Goal: Task Accomplishment & Management: Complete application form

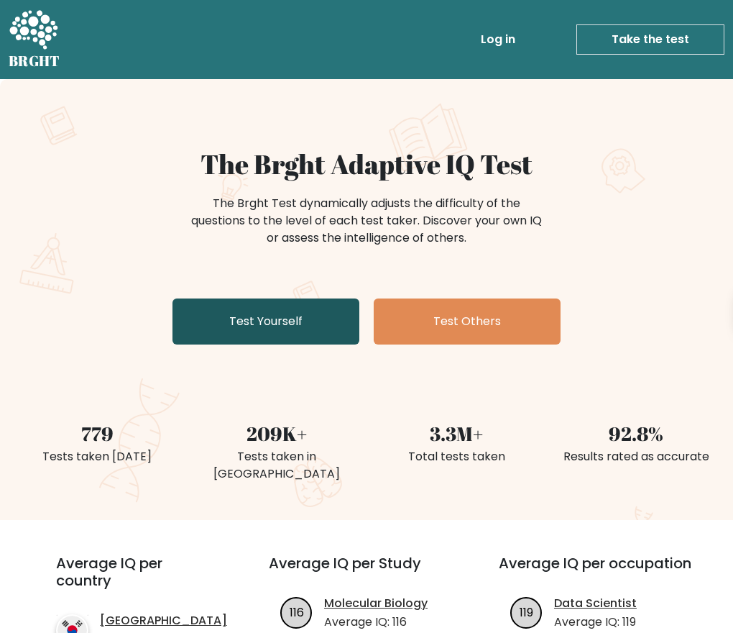
click at [323, 336] on link "Test Yourself" at bounding box center [266, 321] width 187 height 46
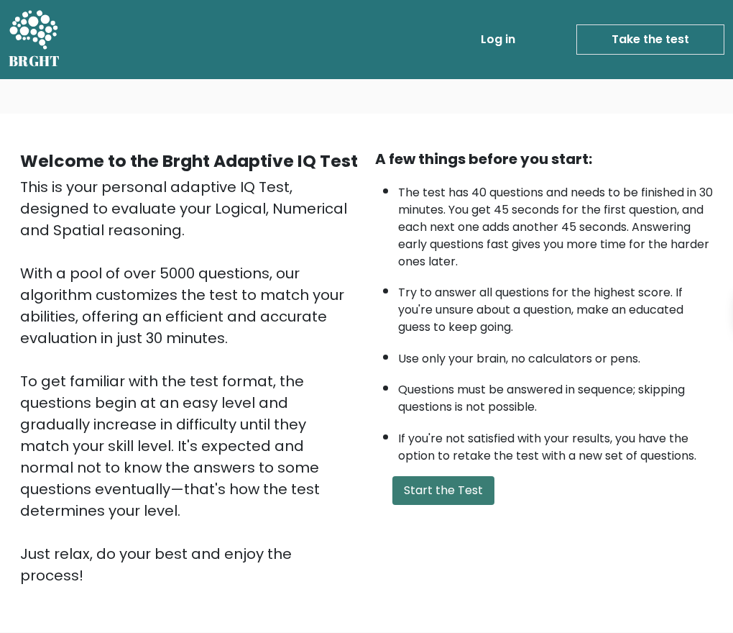
click at [462, 485] on button "Start the Test" at bounding box center [444, 490] width 102 height 29
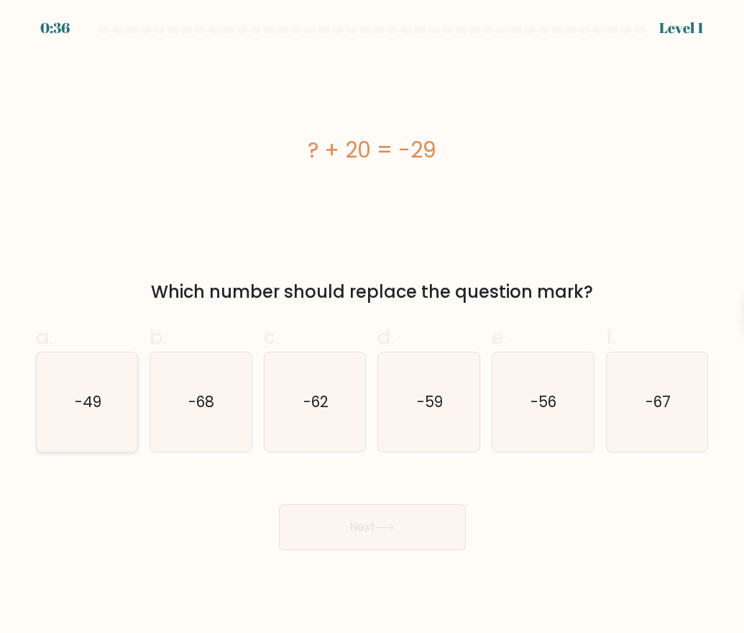
click at [113, 408] on icon "-49" at bounding box center [86, 401] width 99 height 99
click at [372, 326] on input "a. -49" at bounding box center [372, 320] width 1 height 9
radio input "true"
click at [395, 526] on icon at bounding box center [384, 527] width 19 height 8
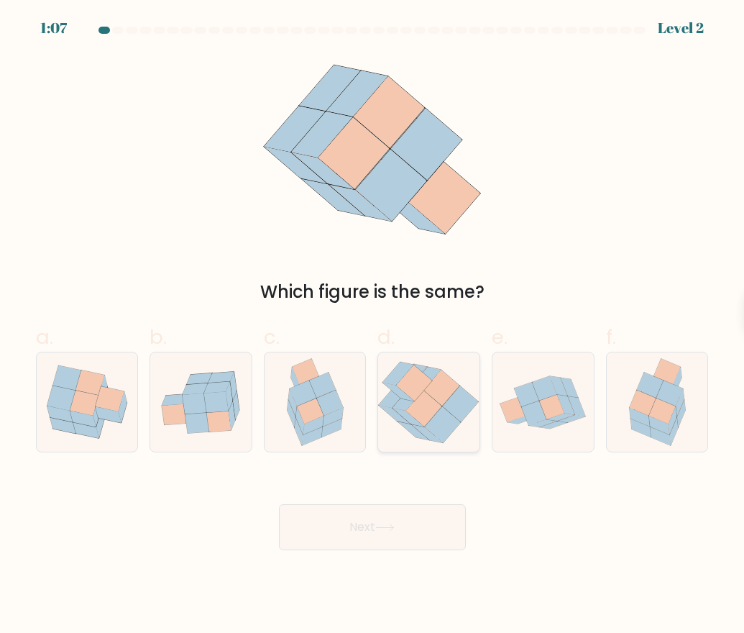
click at [441, 411] on icon at bounding box center [444, 424] width 36 height 36
click at [373, 326] on input "d." at bounding box center [372, 320] width 1 height 9
radio input "true"
click at [581, 407] on icon at bounding box center [576, 406] width 17 height 20
click at [373, 326] on input "e." at bounding box center [372, 320] width 1 height 9
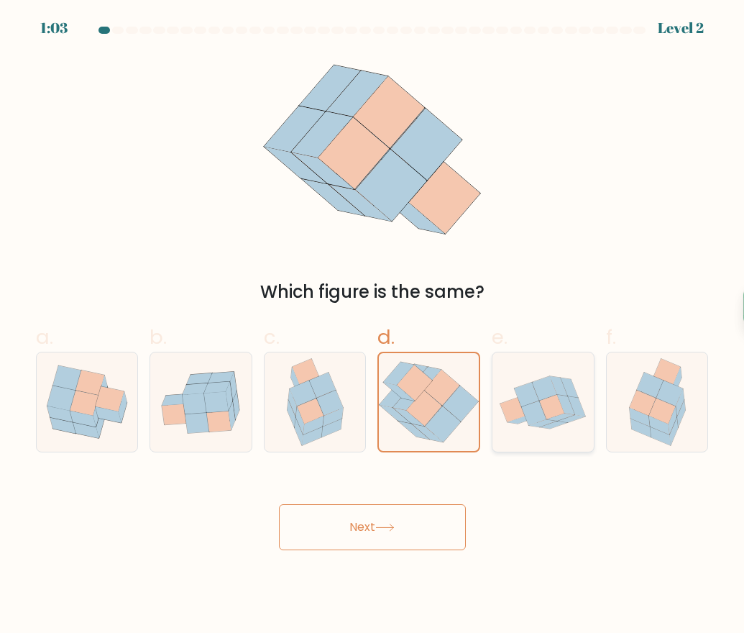
radio input "true"
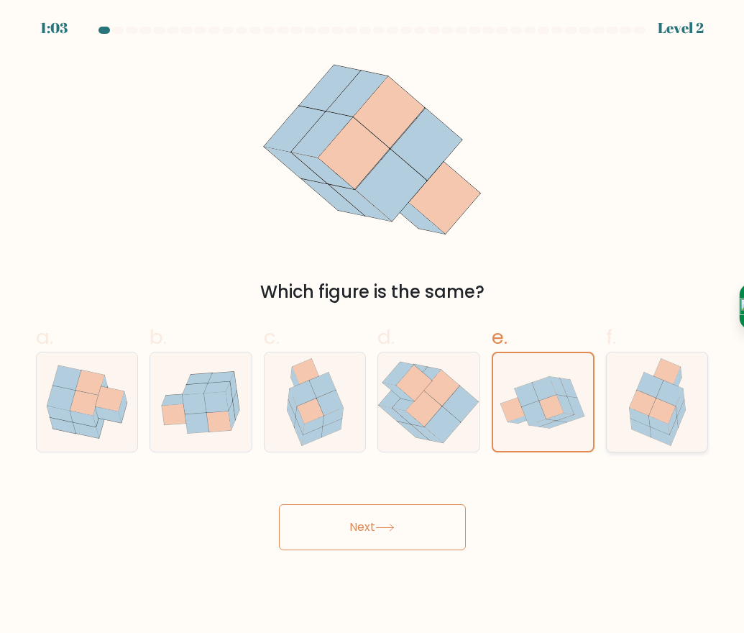
click at [628, 400] on icon at bounding box center [657, 401] width 77 height 99
click at [373, 326] on input "f." at bounding box center [372, 320] width 1 height 9
radio input "true"
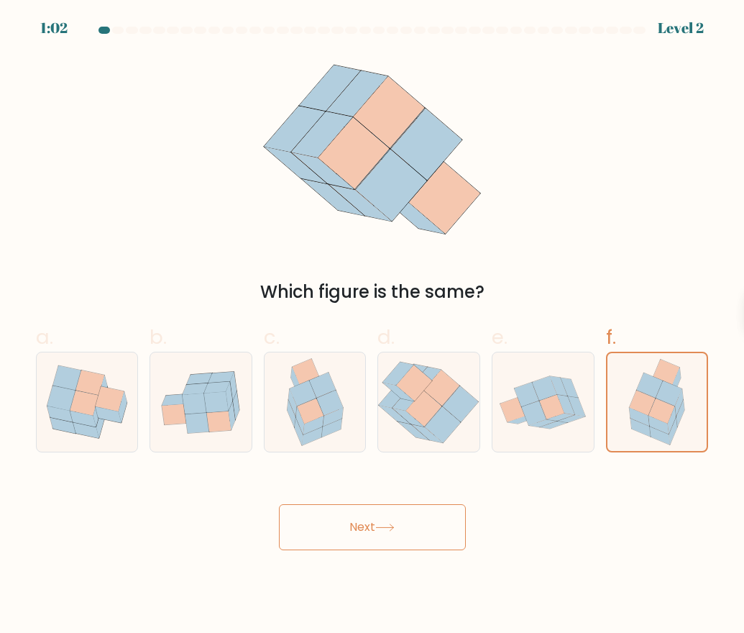
click at [382, 532] on button "Next" at bounding box center [372, 527] width 187 height 46
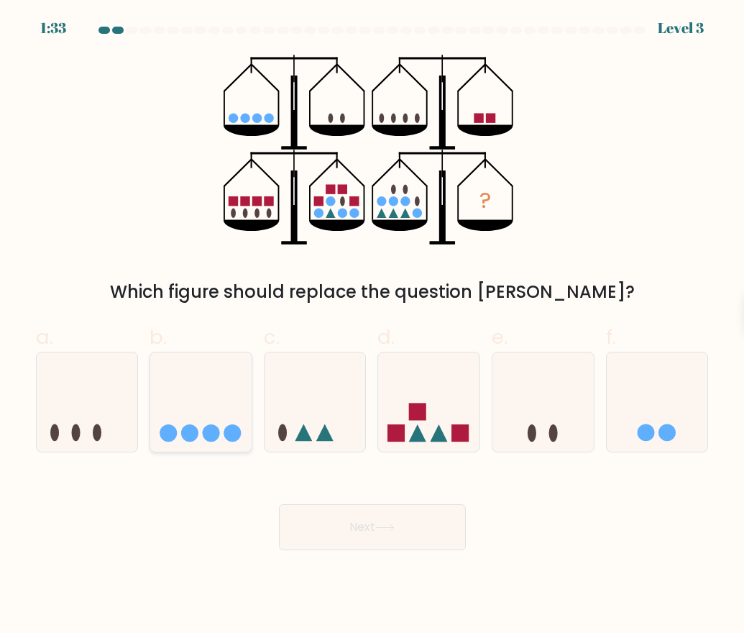
click at [239, 421] on icon at bounding box center [200, 402] width 101 height 84
click at [372, 326] on input "b." at bounding box center [372, 320] width 1 height 9
radio input "true"
click at [319, 421] on icon at bounding box center [315, 402] width 101 height 84
click at [372, 326] on input "c." at bounding box center [372, 320] width 1 height 9
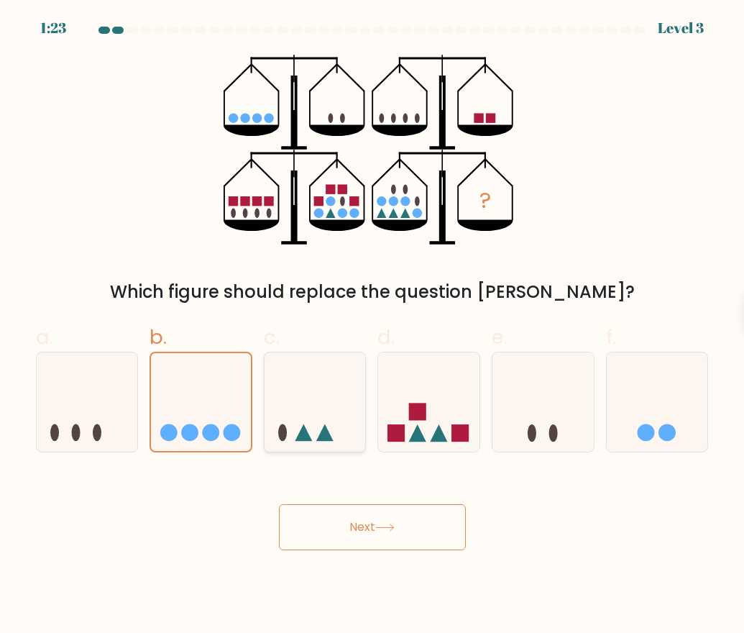
radio input "true"
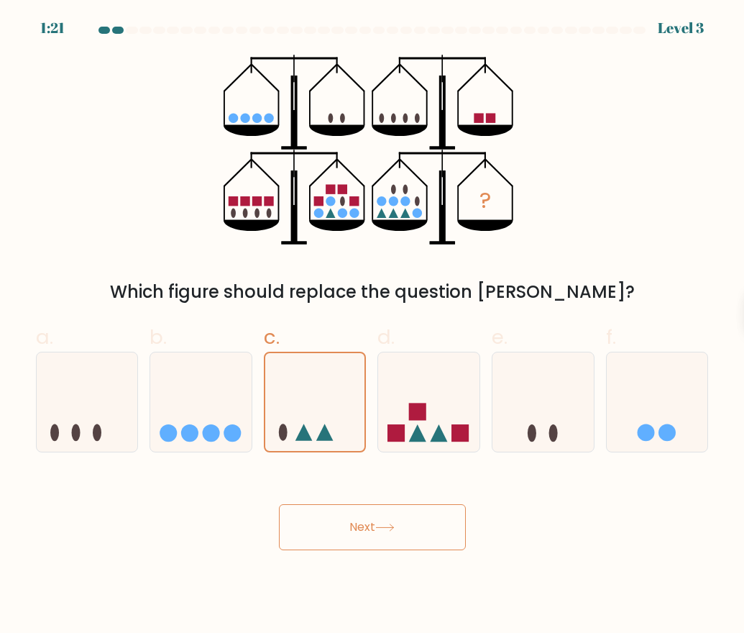
click at [331, 536] on button "Next" at bounding box center [372, 527] width 187 height 46
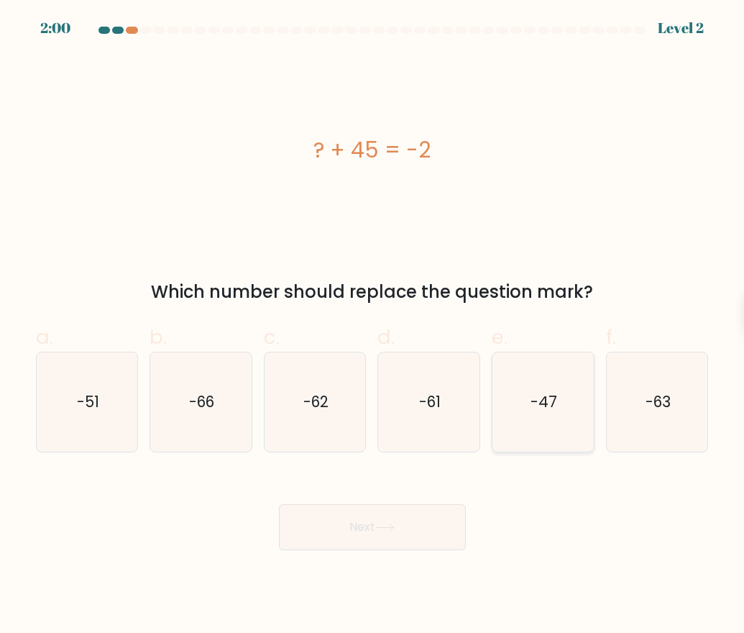
click at [553, 419] on icon "-47" at bounding box center [542, 401] width 99 height 99
click at [373, 326] on input "e. -47" at bounding box center [372, 320] width 1 height 9
radio input "true"
click at [436, 531] on button "Next" at bounding box center [372, 527] width 187 height 46
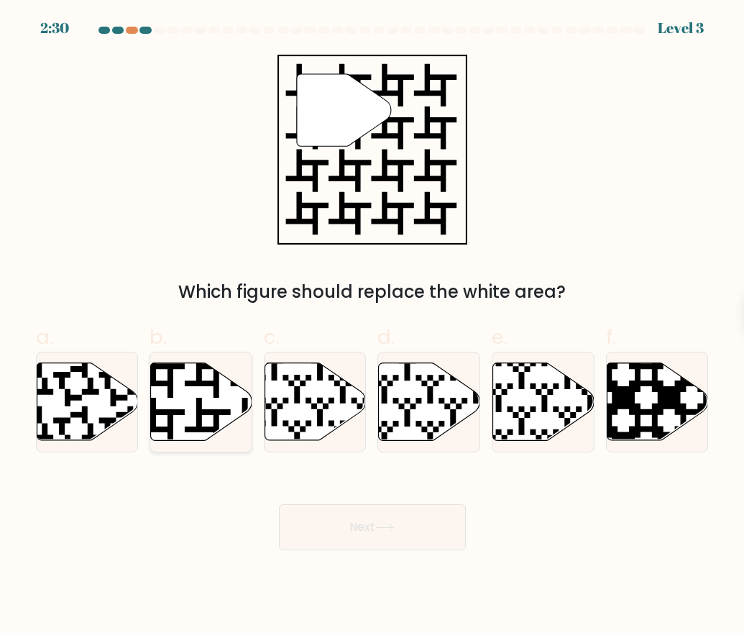
click at [203, 397] on icon at bounding box center [201, 402] width 101 height 78
click at [372, 326] on input "b." at bounding box center [372, 320] width 1 height 9
radio input "true"
click at [451, 527] on button "Next" at bounding box center [372, 527] width 187 height 46
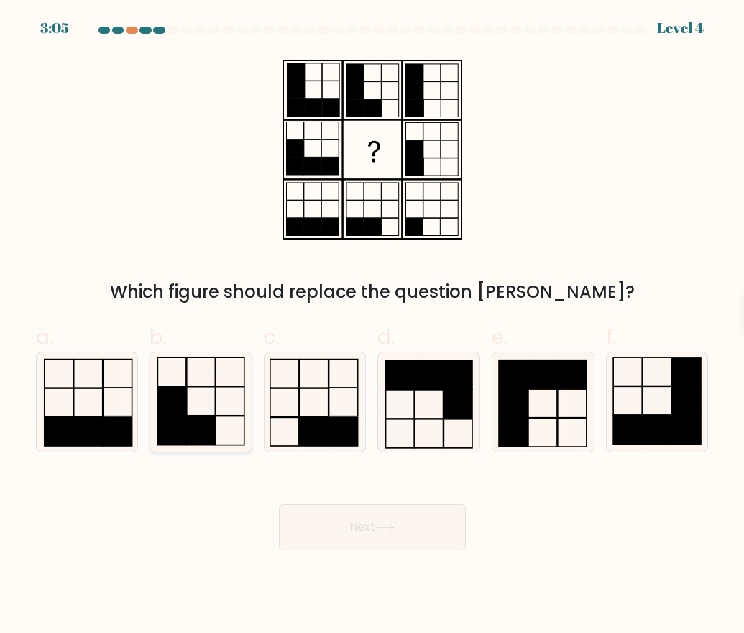
click at [237, 447] on icon at bounding box center [200, 401] width 99 height 99
click at [372, 326] on input "b." at bounding box center [372, 320] width 1 height 9
radio input "true"
click at [226, 421] on icon at bounding box center [201, 402] width 98 height 98
click at [372, 326] on input "b." at bounding box center [372, 320] width 1 height 9
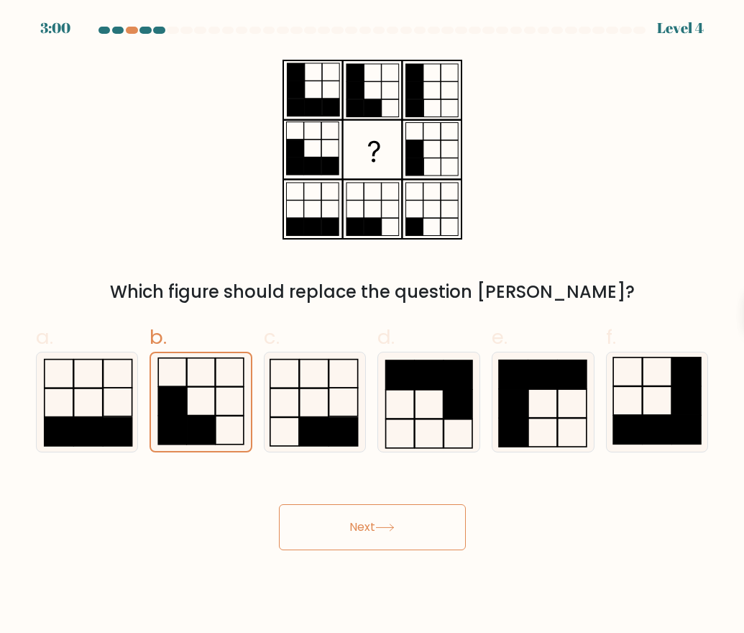
click at [427, 526] on button "Next" at bounding box center [372, 527] width 187 height 46
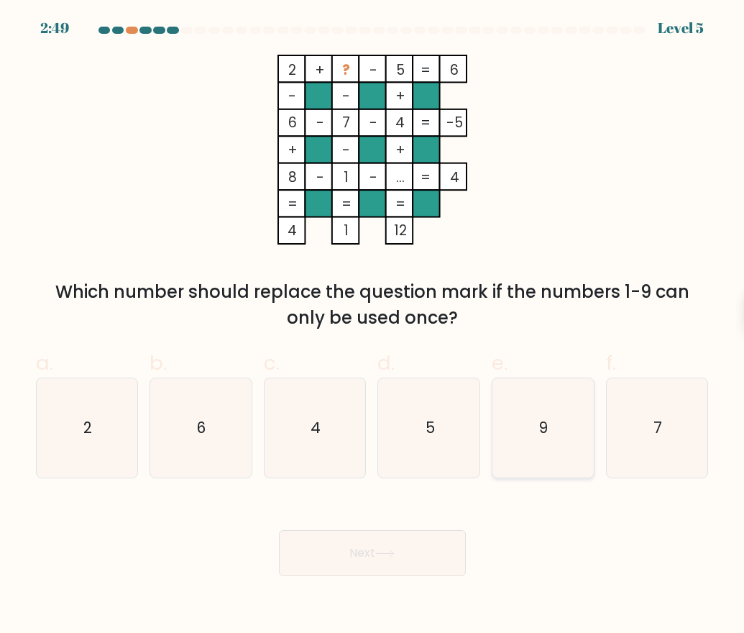
click at [532, 405] on icon "9" at bounding box center [542, 427] width 99 height 99
click at [373, 326] on input "e. 9" at bounding box center [372, 320] width 1 height 9
radio input "true"
click at [416, 546] on button "Next" at bounding box center [372, 553] width 187 height 46
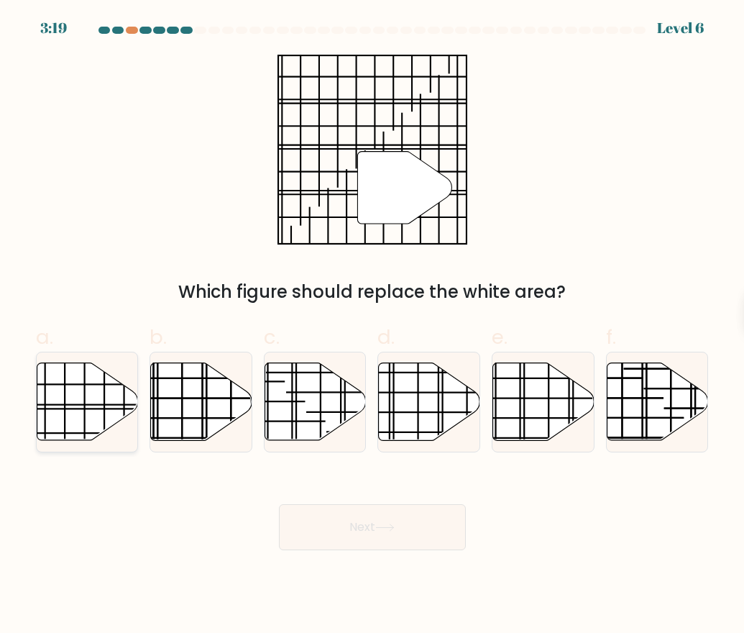
click at [94, 405] on line at bounding box center [54, 405] width 202 height 0
click at [372, 326] on input "a." at bounding box center [372, 320] width 1 height 9
radio input "true"
click at [382, 518] on button "Next" at bounding box center [372, 527] width 187 height 46
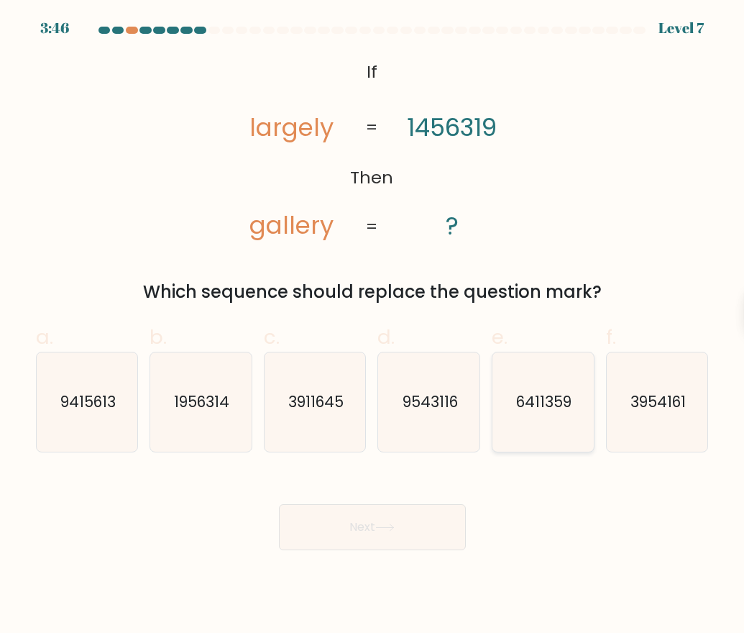
click at [531, 399] on text "6411359" at bounding box center [543, 401] width 55 height 21
click at [373, 326] on input "e. 6411359" at bounding box center [372, 320] width 1 height 9
radio input "true"
drag, startPoint x: 531, startPoint y: 399, endPoint x: 446, endPoint y: 513, distance: 142.4
click at [446, 513] on button "Next" at bounding box center [372, 527] width 187 height 46
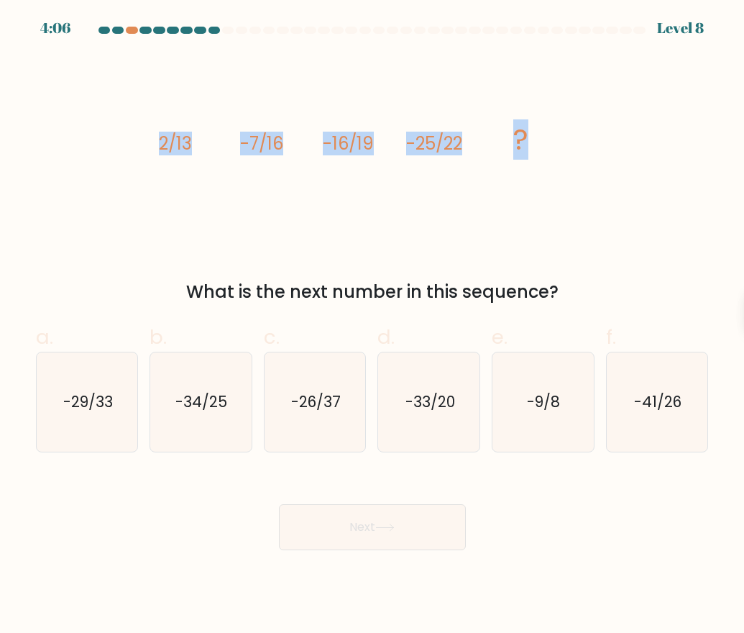
drag, startPoint x: 150, startPoint y: 139, endPoint x: 549, endPoint y: 154, distance: 398.6
click at [549, 154] on div "image/svg+xml 2/13 -7/16 -16/19 -25/22 ? What is the next number in this sequen…" at bounding box center [372, 180] width 690 height 250
copy g "2/13 -7/16 -16/19 -25/22 ?"
click at [600, 241] on div "image/svg+xml 2/13 -7/16 -16/19 -25/22 ? What is the next number in this sequen…" at bounding box center [372, 180] width 690 height 250
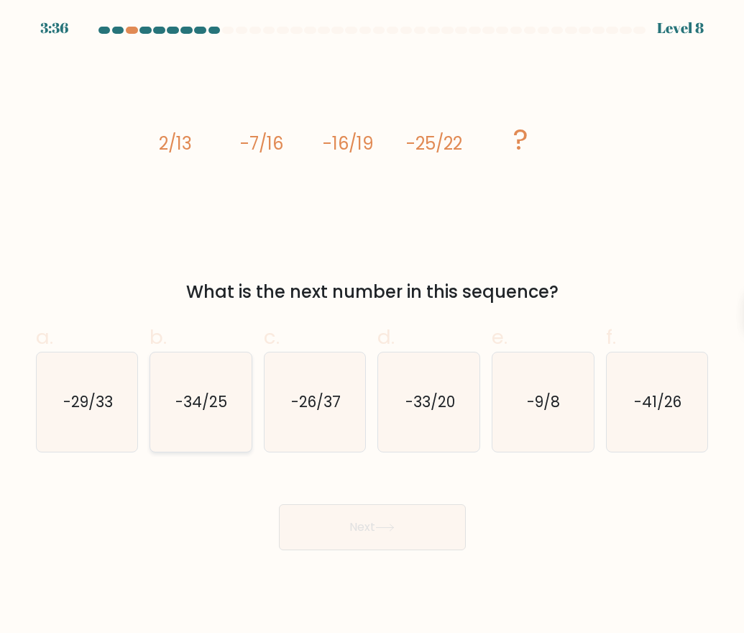
click at [236, 420] on icon "-34/25" at bounding box center [200, 401] width 99 height 99
click at [372, 326] on input "b. -34/25" at bounding box center [372, 320] width 1 height 9
radio input "true"
click at [373, 521] on button "Next" at bounding box center [372, 527] width 187 height 46
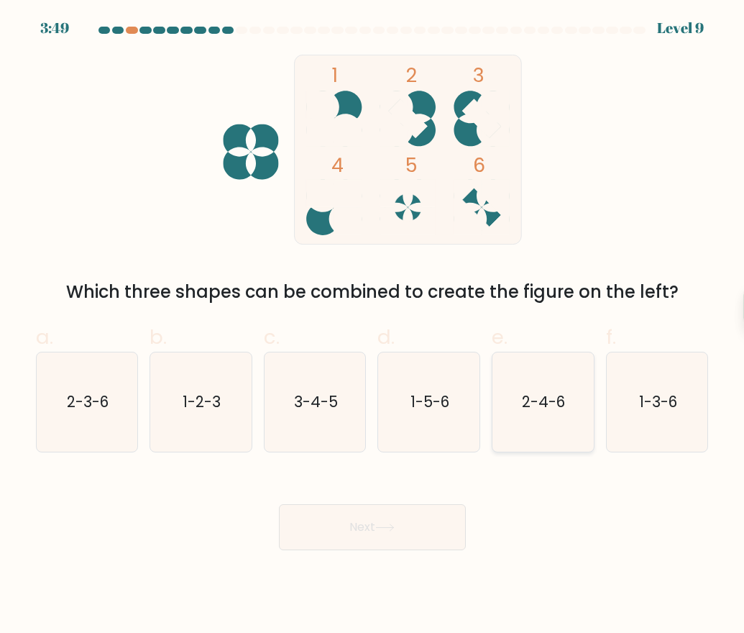
click at [585, 416] on icon "2-4-6" at bounding box center [542, 401] width 99 height 99
click at [373, 326] on input "e. 2-4-6" at bounding box center [372, 320] width 1 height 9
radio input "true"
click at [622, 413] on icon "1-3-6" at bounding box center [657, 401] width 99 height 99
click at [373, 326] on input "f. 1-3-6" at bounding box center [372, 320] width 1 height 9
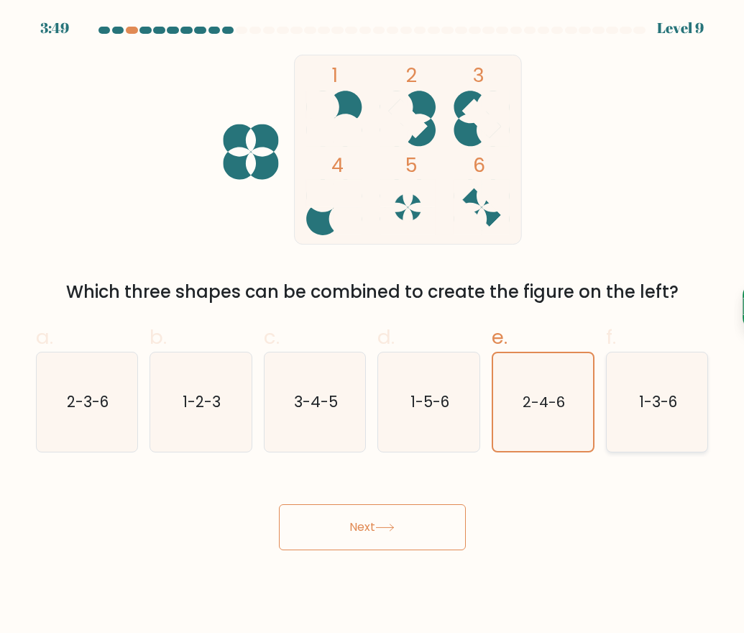
radio input "true"
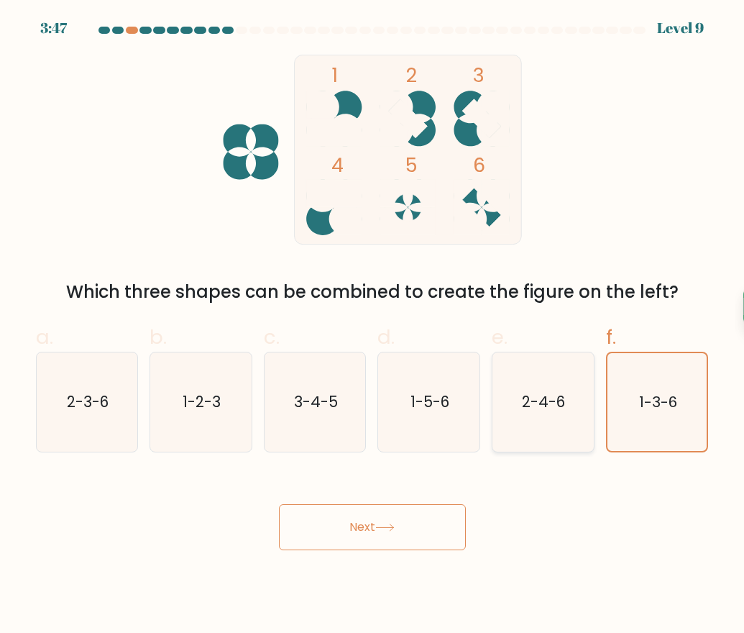
click at [566, 410] on text "2-4-6" at bounding box center [544, 401] width 43 height 21
click at [373, 326] on input "e. 2-4-6" at bounding box center [372, 320] width 1 height 9
radio input "true"
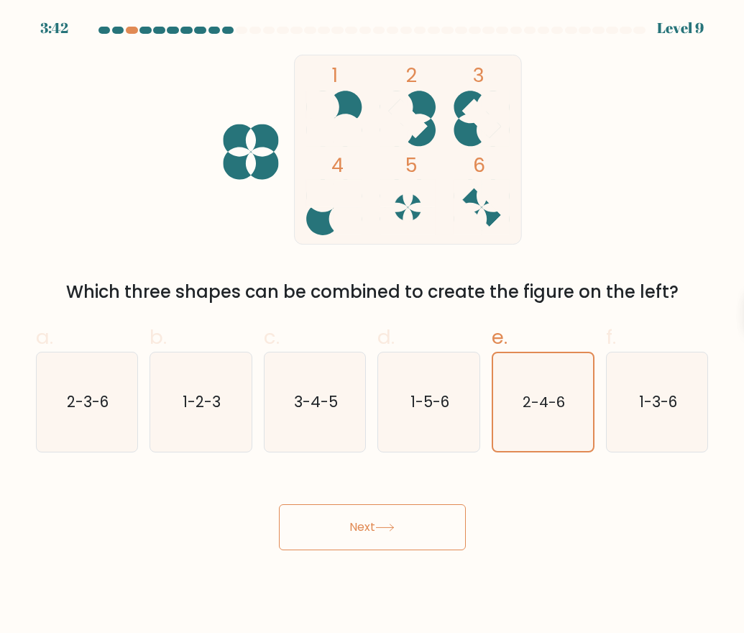
click at [393, 532] on button "Next" at bounding box center [372, 527] width 187 height 46
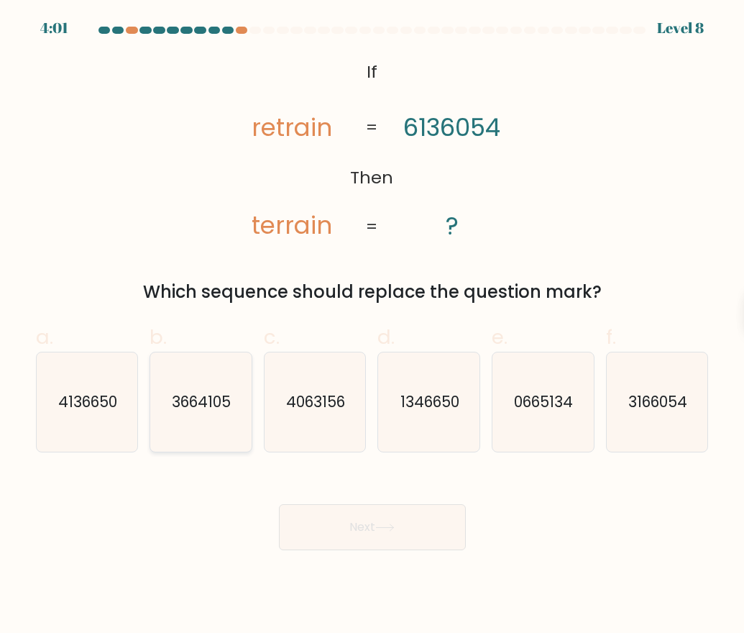
click at [199, 406] on text "3664105" at bounding box center [202, 401] width 59 height 21
click at [372, 326] on input "b. 3664105" at bounding box center [372, 320] width 1 height 9
radio input "true"
click at [358, 539] on button "Next" at bounding box center [372, 527] width 187 height 46
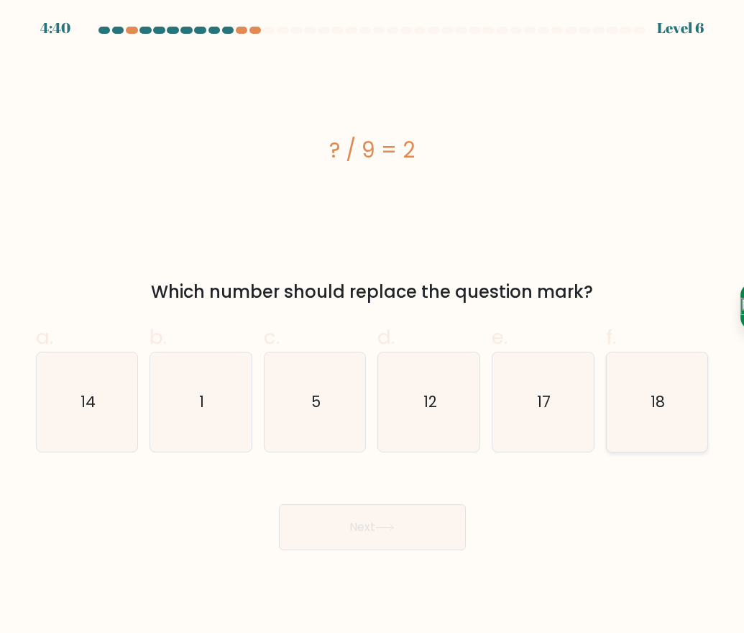
click at [647, 405] on icon "18" at bounding box center [657, 401] width 99 height 99
click at [373, 326] on input "f. 18" at bounding box center [372, 320] width 1 height 9
radio input "true"
click at [396, 521] on button "Next" at bounding box center [372, 527] width 187 height 46
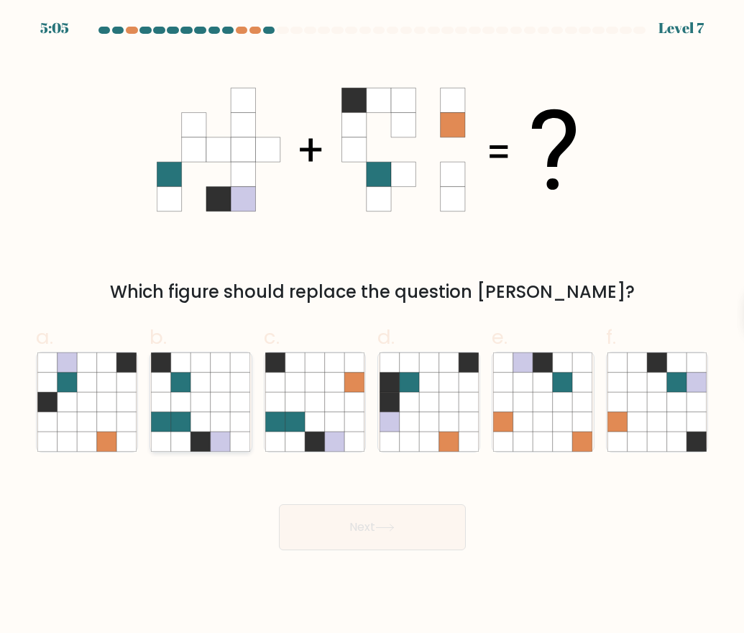
click at [224, 411] on icon at bounding box center [220, 402] width 19 height 19
click at [372, 326] on input "b." at bounding box center [372, 320] width 1 height 9
radio input "true"
click at [387, 538] on button "Next" at bounding box center [372, 527] width 187 height 46
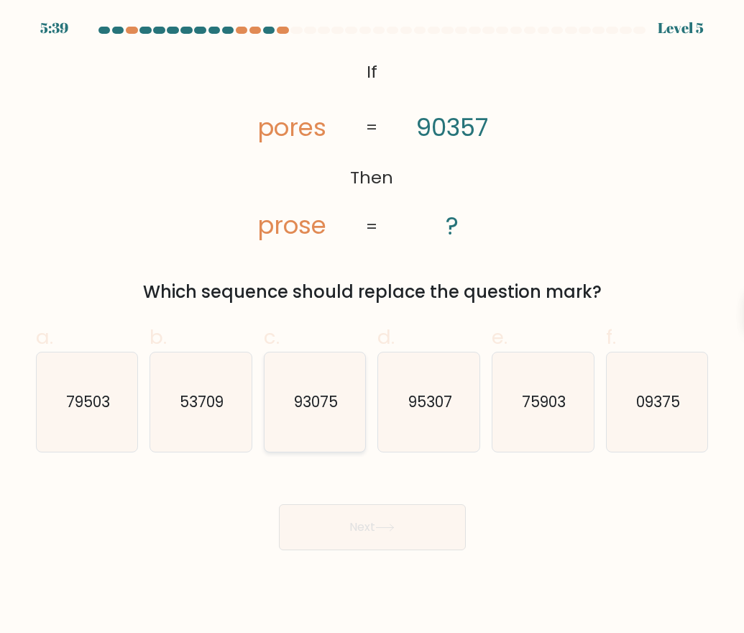
click at [288, 393] on icon "93075" at bounding box center [314, 401] width 99 height 99
click at [372, 326] on input "c. 93075" at bounding box center [372, 320] width 1 height 9
radio input "true"
click at [416, 536] on button "Next" at bounding box center [372, 527] width 187 height 46
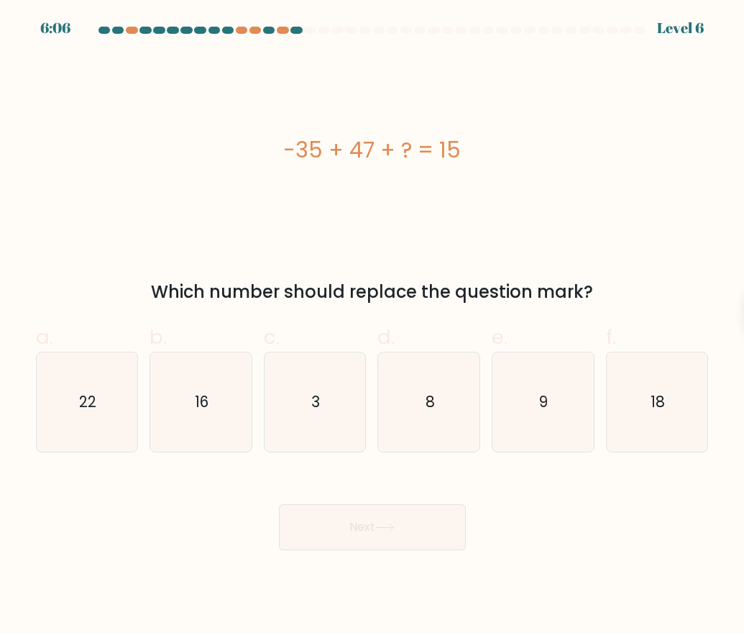
drag, startPoint x: 282, startPoint y: 159, endPoint x: 461, endPoint y: 167, distance: 179.2
click at [461, 167] on div "-35 + 47 + ? = 15" at bounding box center [372, 150] width 673 height 190
copy div "-35 + 47 + ? = 15"
click at [436, 368] on icon "8" at bounding box center [429, 401] width 99 height 99
click at [373, 326] on input "d. 8" at bounding box center [372, 320] width 1 height 9
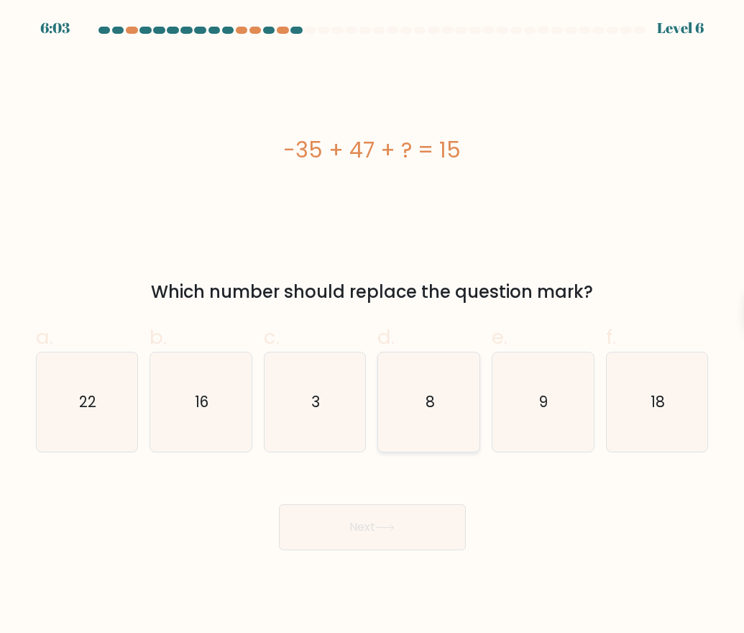
radio input "true"
click at [329, 212] on div "-35 + 47 + ? = 15" at bounding box center [372, 150] width 673 height 190
click at [362, 445] on icon "3" at bounding box center [314, 401] width 99 height 99
click at [372, 326] on input "c. 3" at bounding box center [372, 320] width 1 height 9
radio input "true"
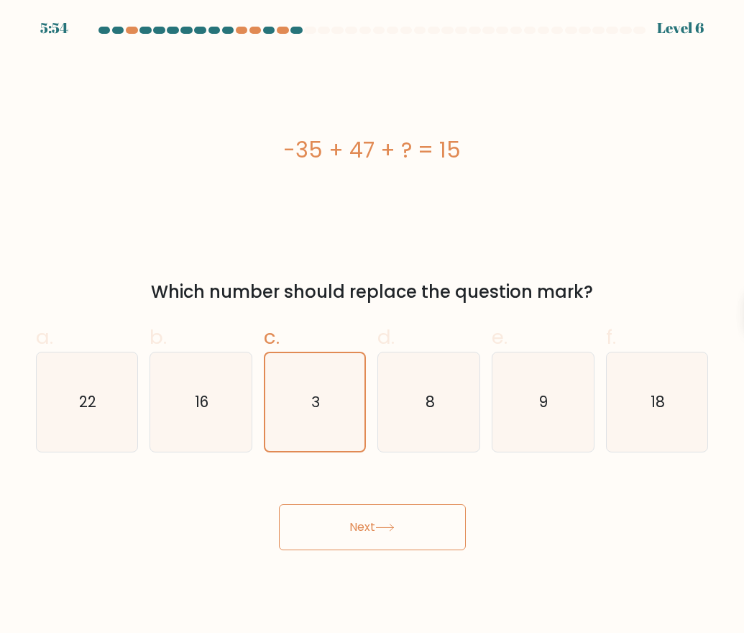
click at [359, 498] on div "Next" at bounding box center [372, 510] width 690 height 81
click at [364, 521] on button "Next" at bounding box center [372, 527] width 187 height 46
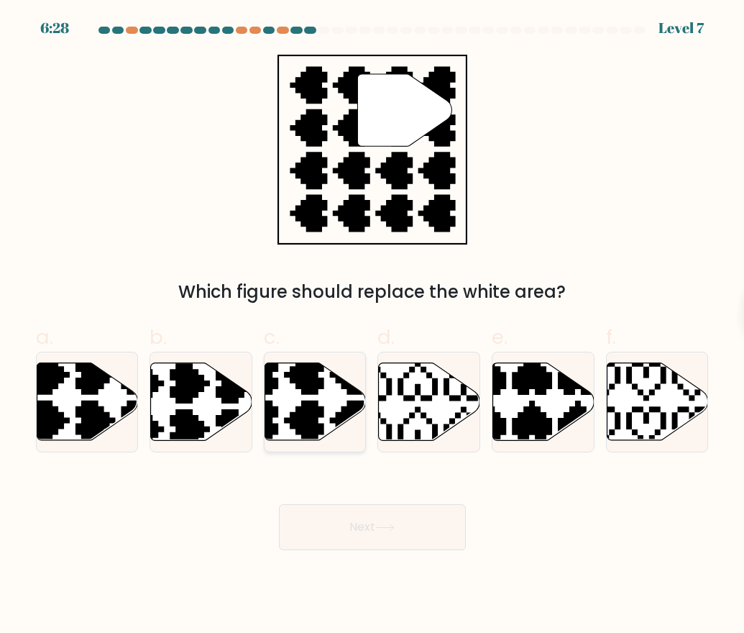
click at [293, 390] on icon at bounding box center [315, 402] width 101 height 78
click at [372, 326] on input "c." at bounding box center [372, 320] width 1 height 9
radio input "true"
click at [418, 528] on button "Next" at bounding box center [372, 527] width 187 height 46
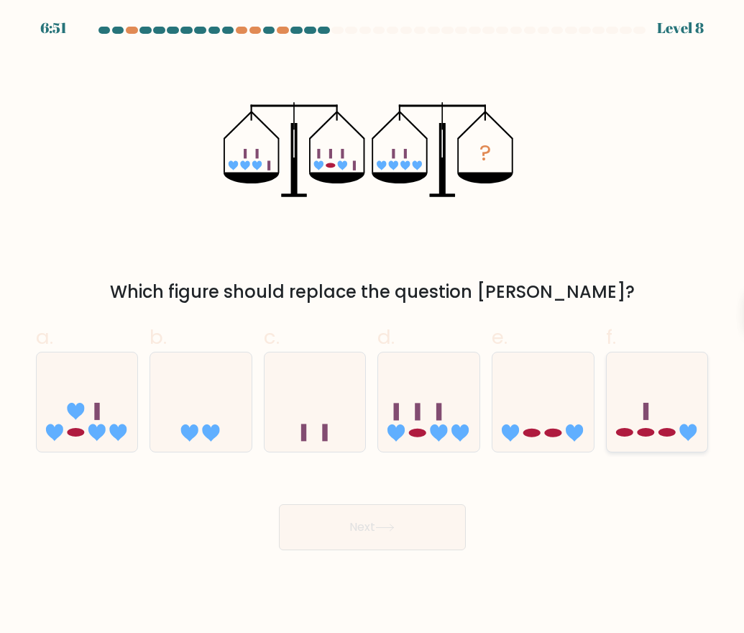
click at [673, 431] on ellipse at bounding box center [667, 432] width 17 height 9
click at [373, 326] on input "f." at bounding box center [372, 320] width 1 height 9
radio input "true"
click at [423, 529] on button "Next" at bounding box center [372, 527] width 187 height 46
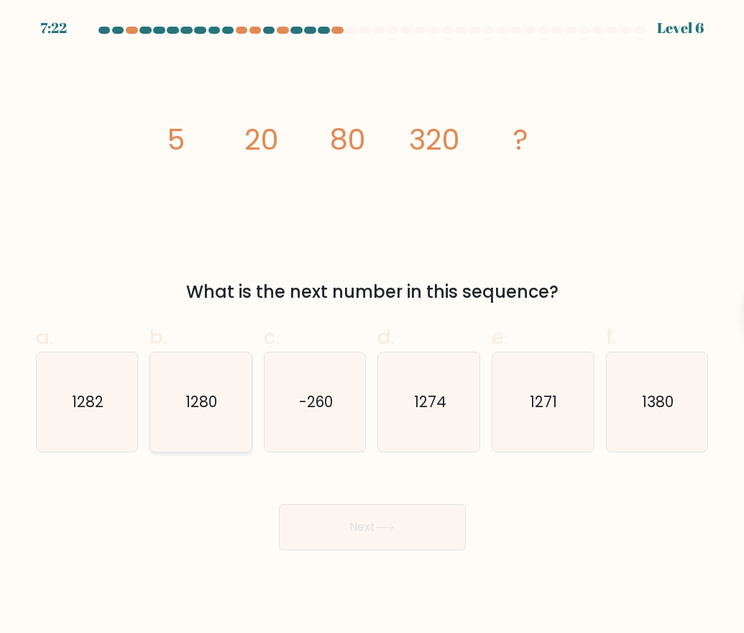
click at [206, 413] on icon "1280" at bounding box center [200, 401] width 99 height 99
click at [372, 326] on input "b. 1280" at bounding box center [372, 320] width 1 height 9
radio input "true"
click at [372, 546] on button "Next" at bounding box center [372, 527] width 187 height 46
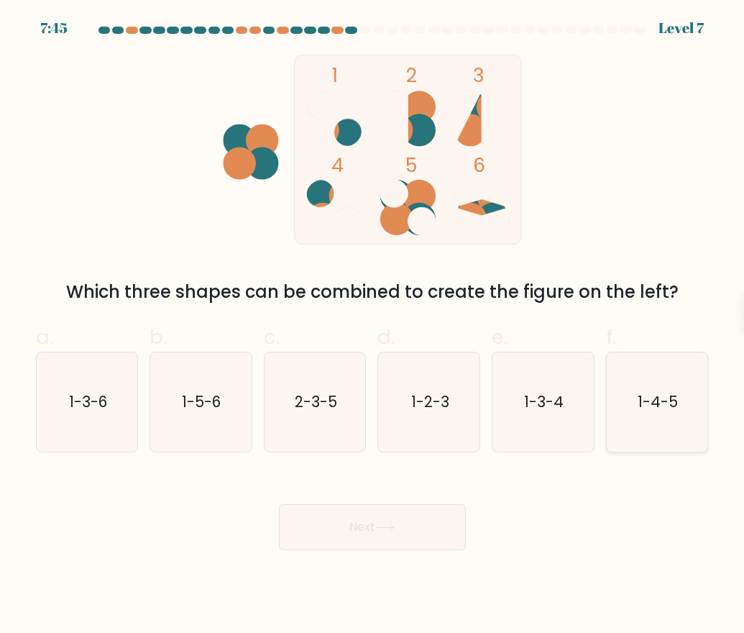
click at [654, 424] on icon "1-4-5" at bounding box center [657, 401] width 99 height 99
click at [373, 326] on input "f. 1-4-5" at bounding box center [372, 320] width 1 height 9
radio input "true"
click at [417, 532] on button "Next" at bounding box center [372, 527] width 187 height 46
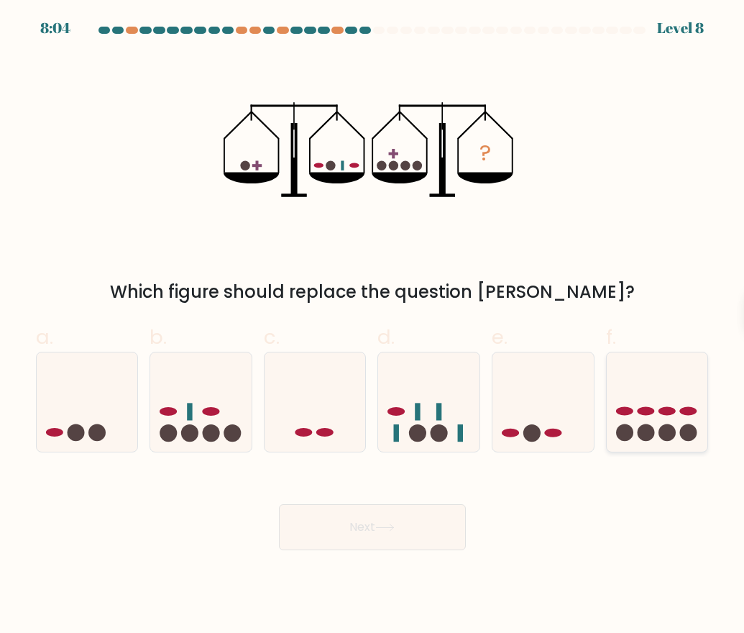
click at [677, 427] on icon at bounding box center [657, 402] width 101 height 84
click at [373, 326] on input "f." at bounding box center [372, 320] width 1 height 9
radio input "true"
click at [438, 519] on button "Next" at bounding box center [372, 527] width 187 height 46
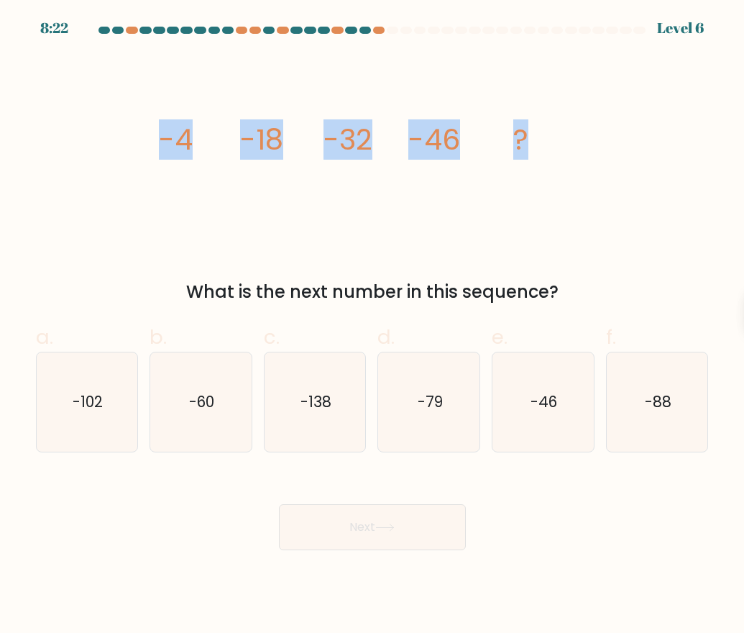
drag, startPoint x: 136, startPoint y: 152, endPoint x: 539, endPoint y: 127, distance: 403.4
click at [539, 127] on div "image/svg+xml -4 -18 -32 -46 ? What is the next number in this sequence?" at bounding box center [372, 180] width 690 height 250
copy g "-4 -18 -32 -46 ?"
click at [426, 221] on icon "image/svg+xml -4 -18 -32 -46 ?" at bounding box center [372, 150] width 431 height 190
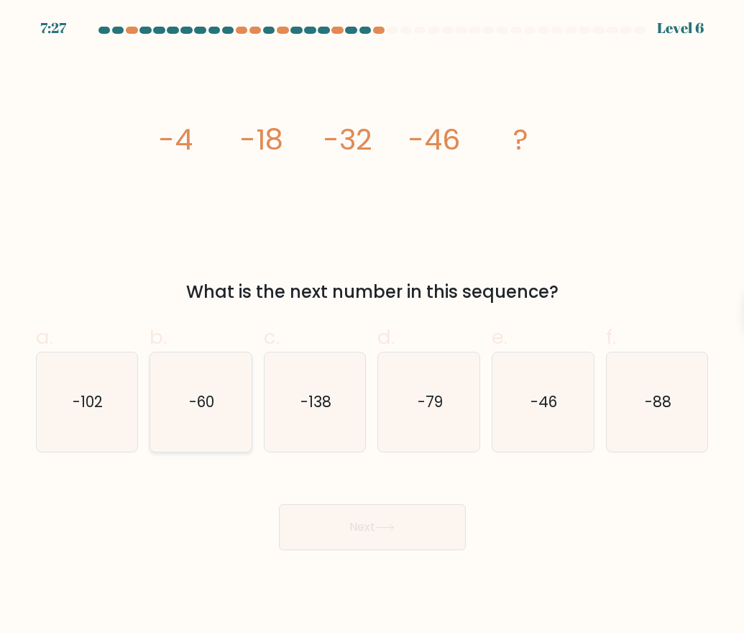
click at [180, 404] on icon "-60" at bounding box center [200, 401] width 99 height 99
click at [372, 326] on input "b. -60" at bounding box center [372, 320] width 1 height 9
radio input "true"
click at [380, 516] on button "Next" at bounding box center [372, 527] width 187 height 46
click at [377, 521] on button "Next" at bounding box center [372, 527] width 187 height 46
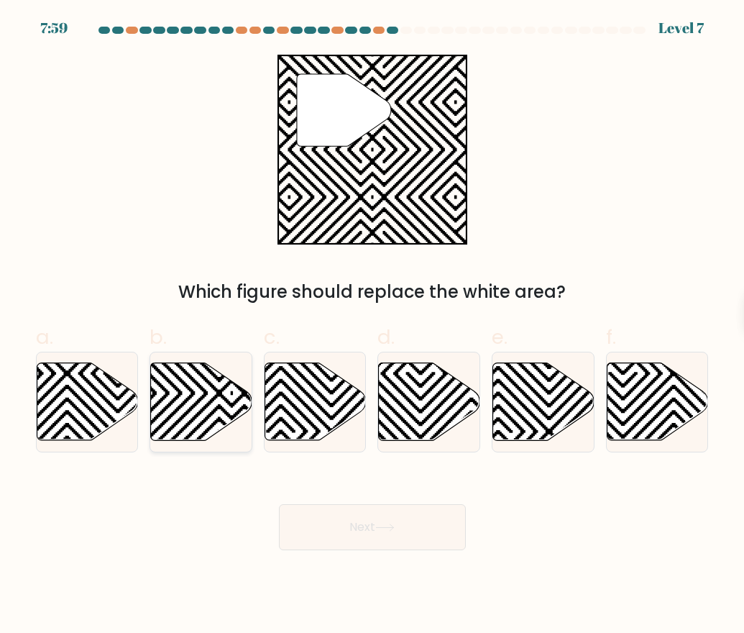
click at [230, 400] on icon at bounding box center [201, 402] width 101 height 78
click at [372, 326] on input "b." at bounding box center [372, 320] width 1 height 9
radio input "true"
click at [385, 545] on button "Next" at bounding box center [372, 527] width 187 height 46
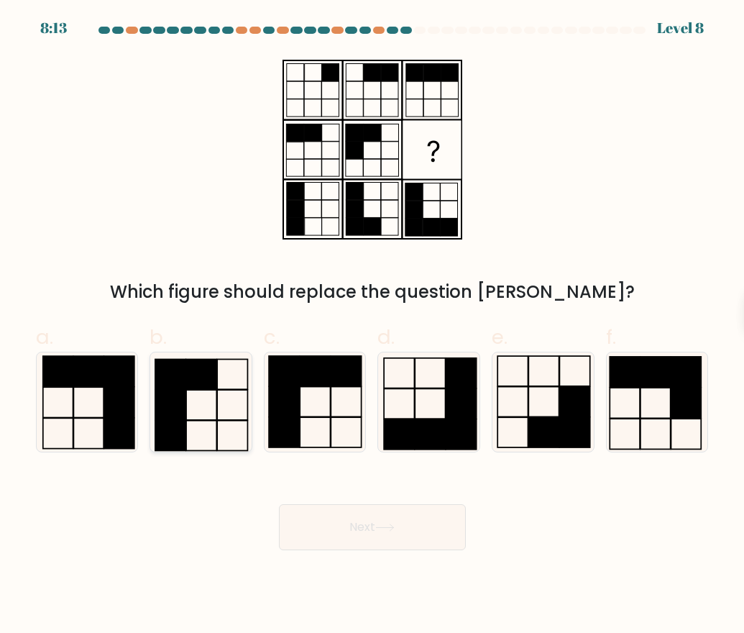
click at [196, 395] on icon at bounding box center [200, 401] width 99 height 99
click at [372, 326] on input "b." at bounding box center [372, 320] width 1 height 9
radio input "true"
click at [313, 420] on icon at bounding box center [314, 401] width 99 height 99
click at [372, 326] on input "c." at bounding box center [372, 320] width 1 height 9
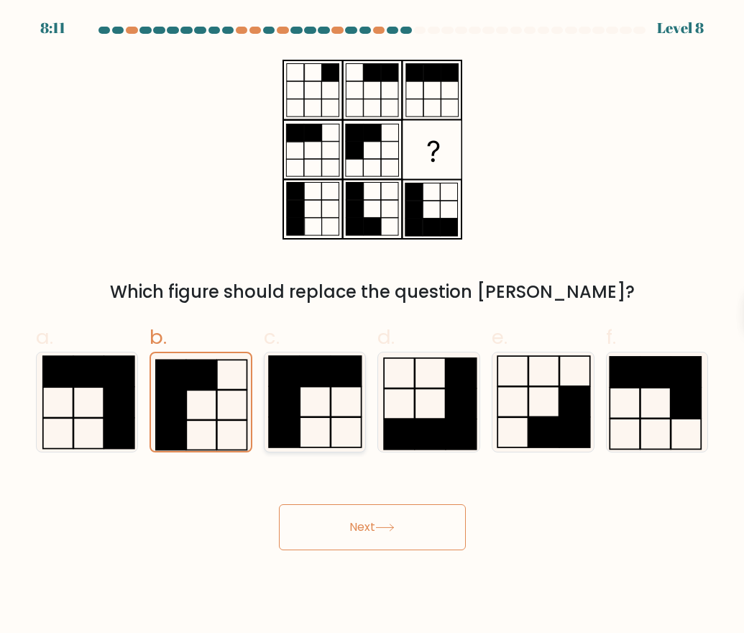
radio input "true"
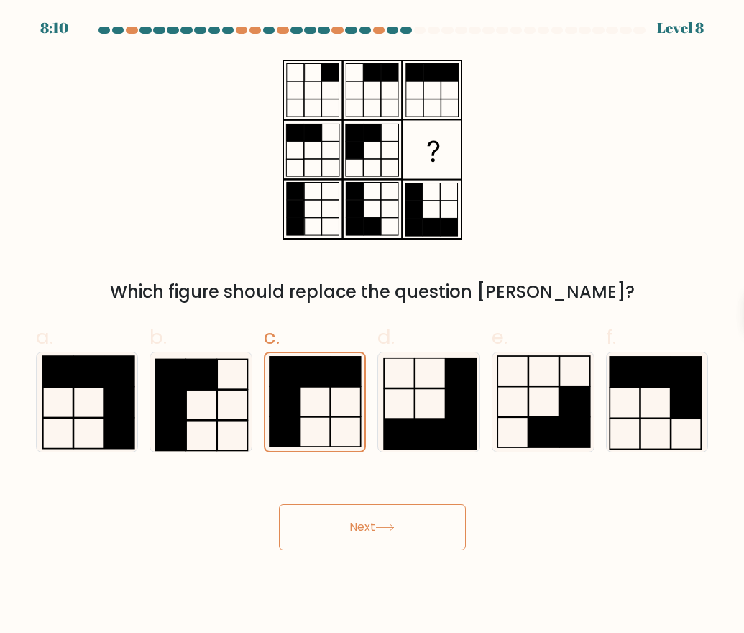
click at [403, 523] on button "Next" at bounding box center [372, 527] width 187 height 46
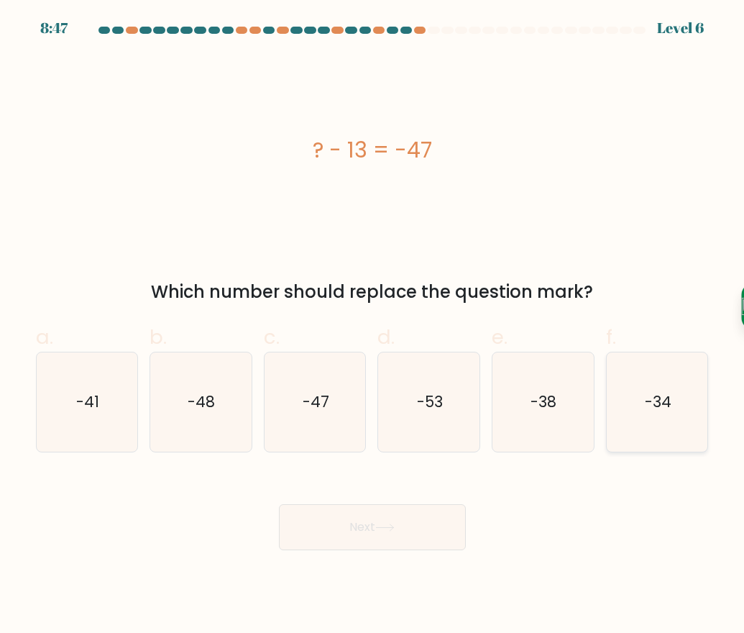
click at [608, 394] on icon "-34" at bounding box center [657, 401] width 99 height 99
click at [373, 326] on input "f. -34" at bounding box center [372, 320] width 1 height 9
radio input "true"
click at [372, 523] on button "Next" at bounding box center [372, 527] width 187 height 46
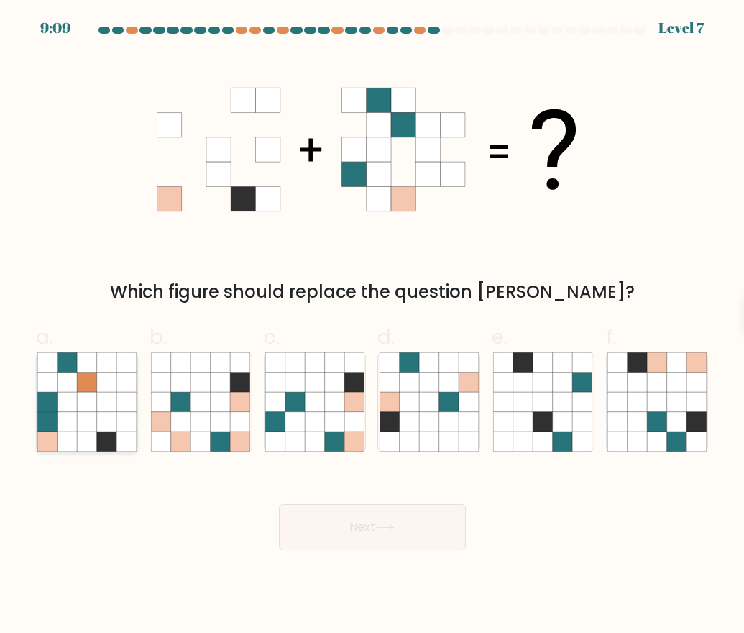
click at [133, 446] on icon at bounding box center [125, 441] width 19 height 19
click at [372, 326] on input "a." at bounding box center [372, 320] width 1 height 9
radio input "true"
click at [395, 528] on icon at bounding box center [384, 527] width 19 height 8
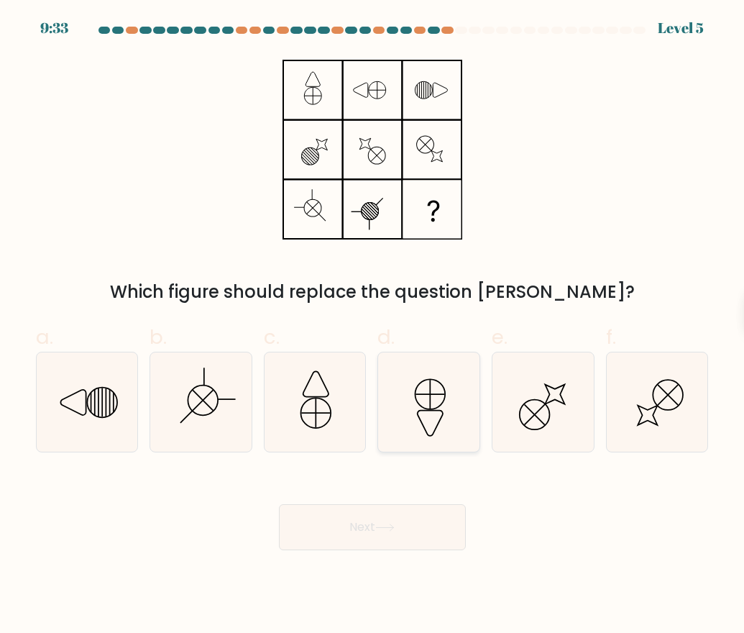
click at [411, 401] on icon at bounding box center [429, 401] width 99 height 99
click at [373, 326] on input "d." at bounding box center [372, 320] width 1 height 9
radio input "true"
click at [364, 526] on button "Next" at bounding box center [372, 527] width 187 height 46
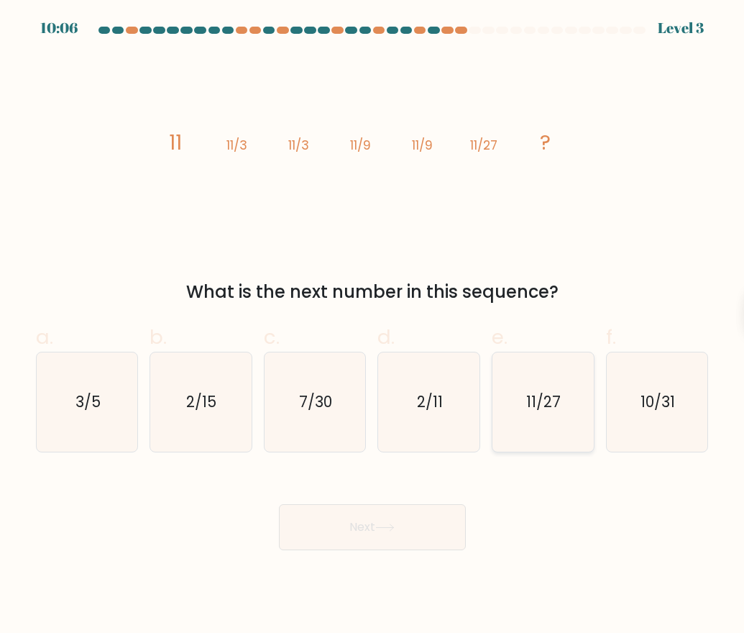
click at [523, 390] on icon "11/27" at bounding box center [542, 401] width 99 height 99
click at [373, 326] on input "e. 11/27" at bounding box center [372, 320] width 1 height 9
radio input "true"
click at [376, 536] on button "Next" at bounding box center [372, 527] width 187 height 46
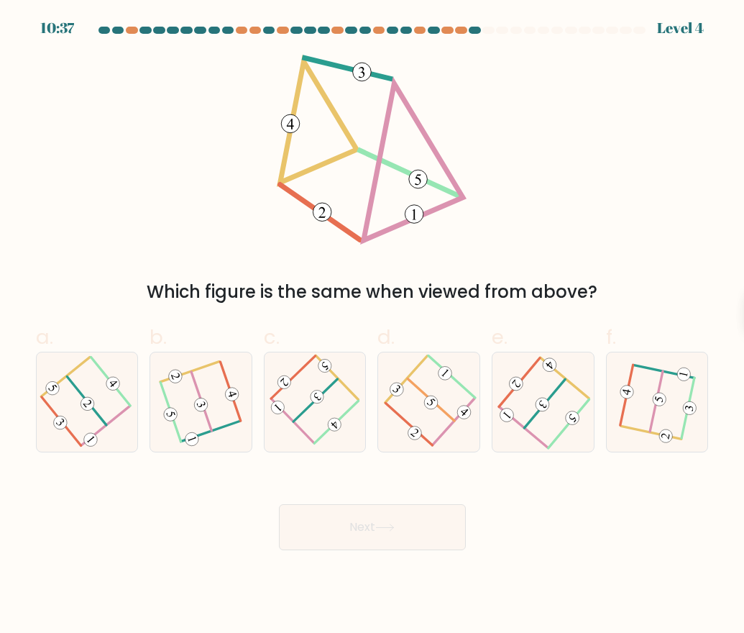
drag, startPoint x: 274, startPoint y: 68, endPoint x: 518, endPoint y: 214, distance: 283.7
click at [518, 214] on div "Which figure is the same when viewed from above?" at bounding box center [372, 180] width 690 height 250
click at [550, 239] on div "Which figure is the same when viewed from above?" at bounding box center [372, 180] width 690 height 250
click at [542, 418] on icon at bounding box center [543, 401] width 80 height 79
click at [373, 326] on input "e." at bounding box center [372, 320] width 1 height 9
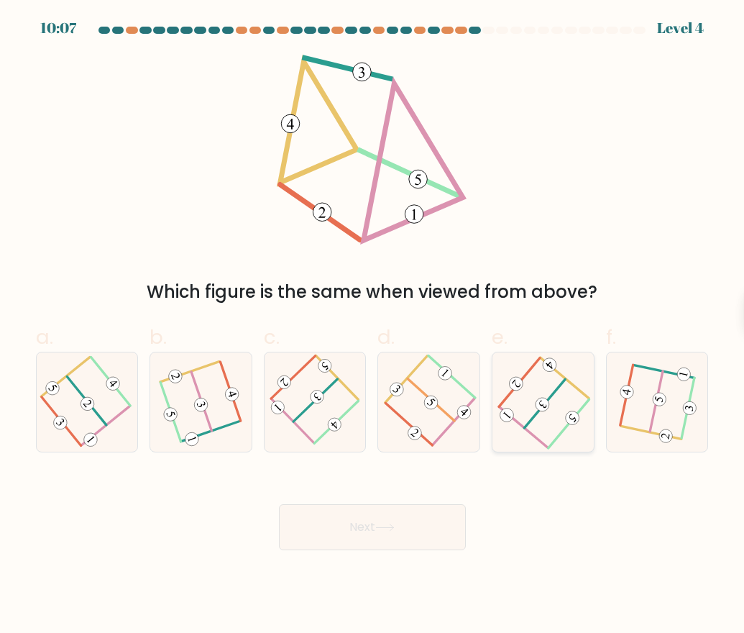
radio input "true"
click at [421, 495] on div "Next" at bounding box center [372, 510] width 690 height 81
click at [406, 516] on button "Next" at bounding box center [372, 527] width 187 height 46
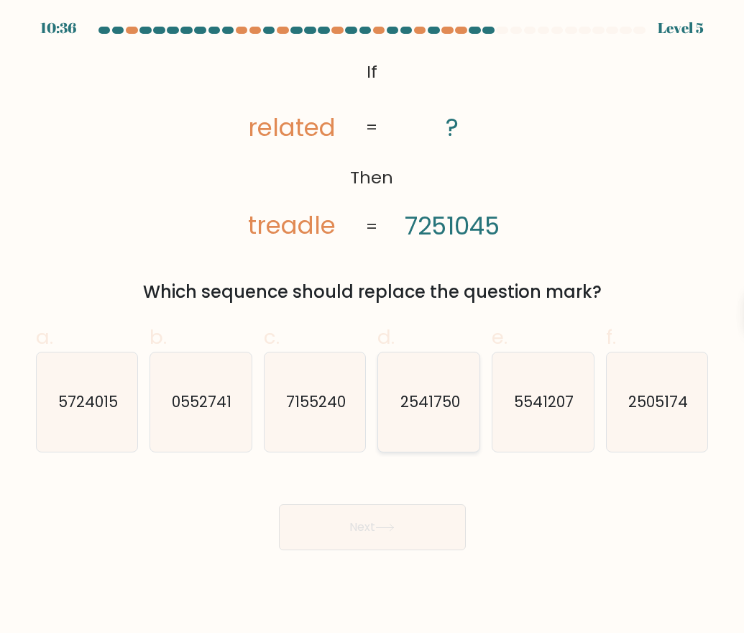
click at [400, 405] on icon "2541750" at bounding box center [429, 401] width 99 height 99
click at [373, 326] on input "d. 2541750" at bounding box center [372, 320] width 1 height 9
radio input "true"
click at [398, 535] on button "Next" at bounding box center [372, 527] width 187 height 46
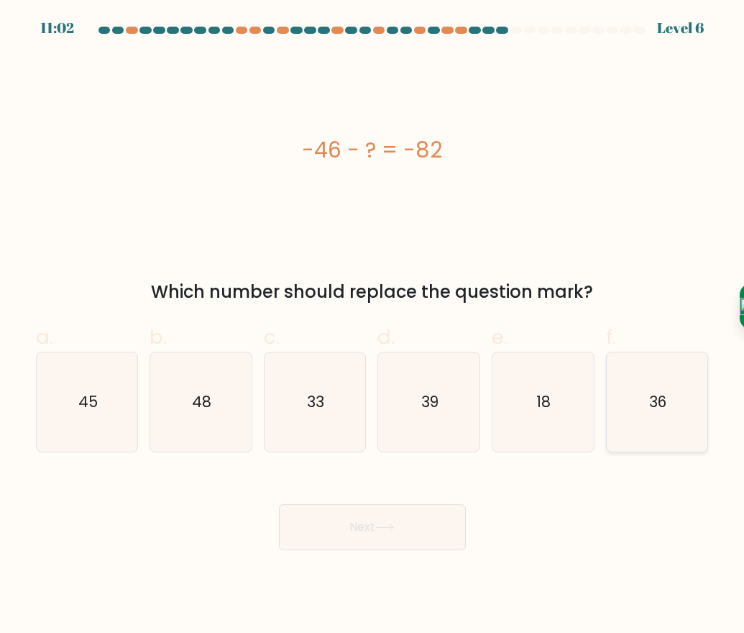
click at [667, 409] on text "36" at bounding box center [657, 401] width 17 height 21
click at [373, 326] on input "f. 36" at bounding box center [372, 320] width 1 height 9
radio input "true"
click at [389, 567] on body "11:01 Level 6" at bounding box center [372, 316] width 744 height 633
click at [381, 538] on button "Next" at bounding box center [372, 527] width 187 height 46
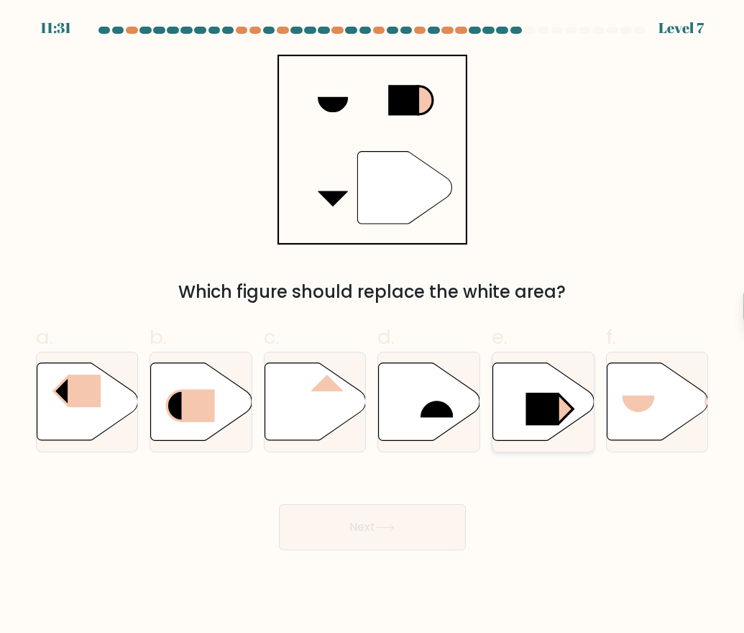
click at [528, 376] on icon at bounding box center [543, 402] width 101 height 78
click at [373, 326] on input "e." at bounding box center [372, 320] width 1 height 9
radio input "true"
click at [429, 530] on button "Next" at bounding box center [372, 527] width 187 height 46
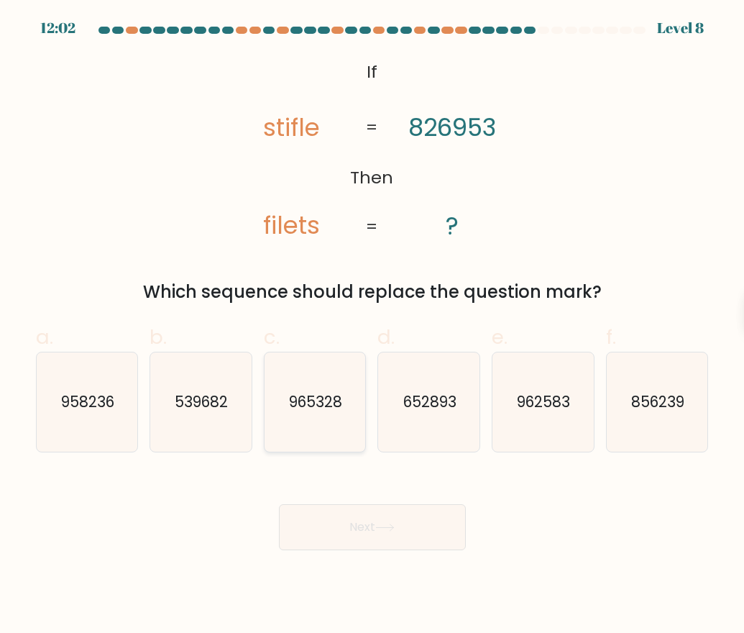
click at [357, 403] on icon "965328" at bounding box center [314, 401] width 99 height 99
click at [372, 326] on input "c. 965328" at bounding box center [372, 320] width 1 height 9
radio input "true"
click at [338, 523] on button "Next" at bounding box center [372, 527] width 187 height 46
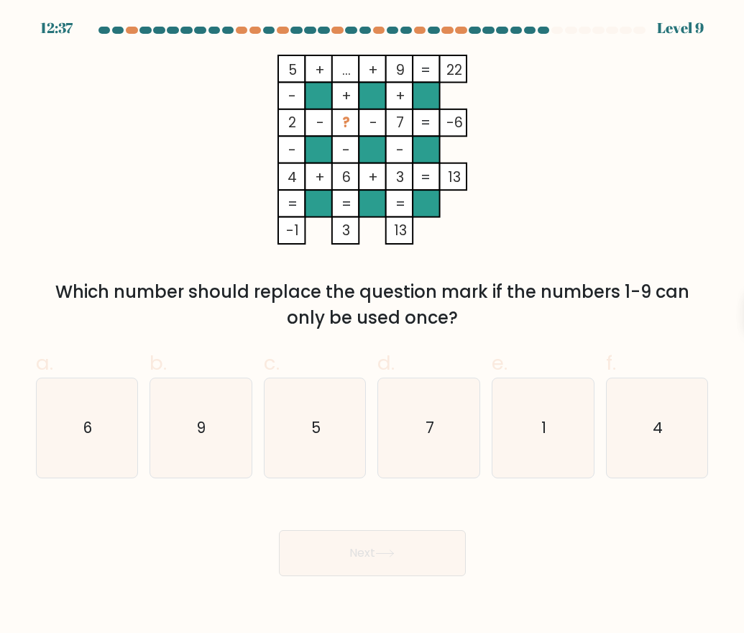
drag, startPoint x: 262, startPoint y: 44, endPoint x: 495, endPoint y: 214, distance: 288.8
click at [498, 214] on form at bounding box center [372, 301] width 744 height 549
click at [217, 137] on icon "5 + ... + 9 22 - + + 2 - ? - 7 -6 - - - 4 + 6 + 3 = 13 = = = = -1 3 13 =" at bounding box center [372, 150] width 431 height 190
drag, startPoint x: 275, startPoint y: 68, endPoint x: 577, endPoint y: 316, distance: 390.7
click at [577, 316] on div "5 + ... + 9 22 - + + 2 - ? - 7 -6 - - - 4 + 6 + 3 = 13 = = = = -1 3 13 = Which …" at bounding box center [372, 193] width 690 height 276
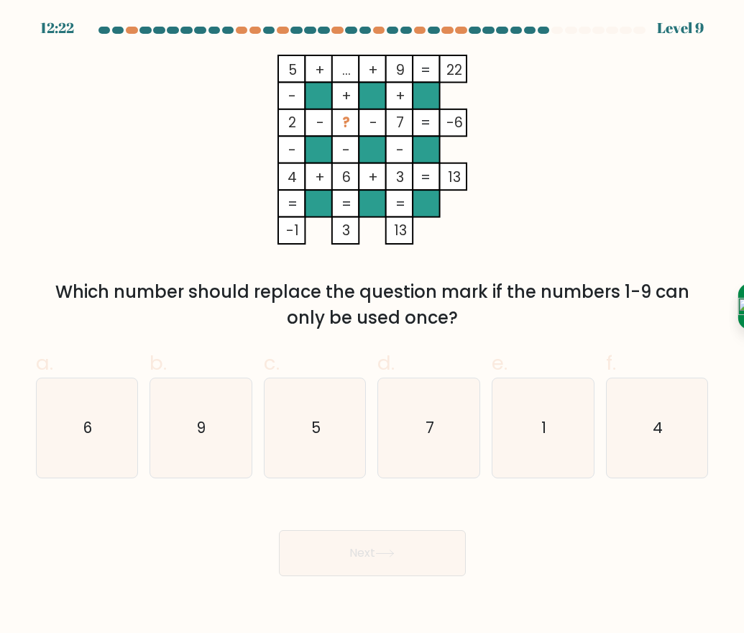
copy div "5 + ... + 9 22 - + + 2 - ? - 7 -6 - - - 4 + 6 + 3 = 13 = = = = -1 3 13 = Which …"
click at [477, 519] on div "Next" at bounding box center [372, 535] width 690 height 81
click at [327, 444] on icon "5" at bounding box center [314, 427] width 99 height 99
click at [372, 326] on input "c. 5" at bounding box center [372, 320] width 1 height 9
radio input "true"
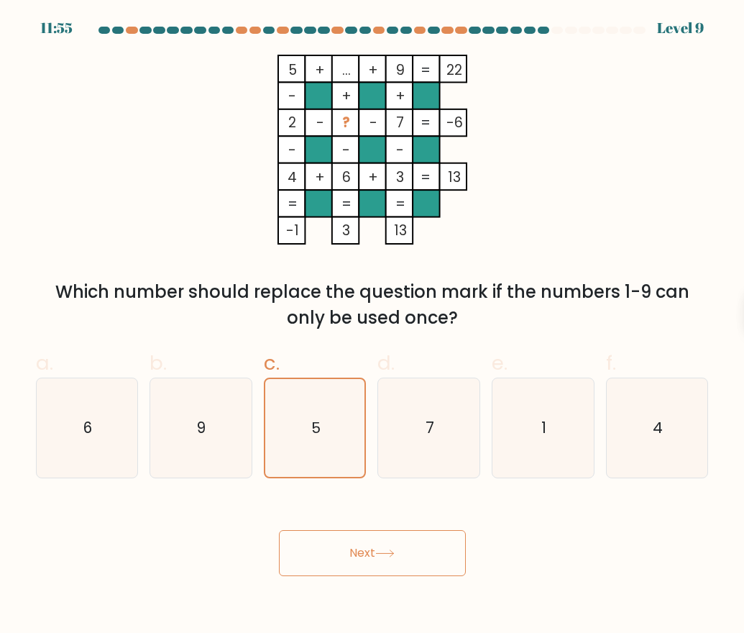
click at [389, 554] on icon at bounding box center [384, 553] width 17 height 6
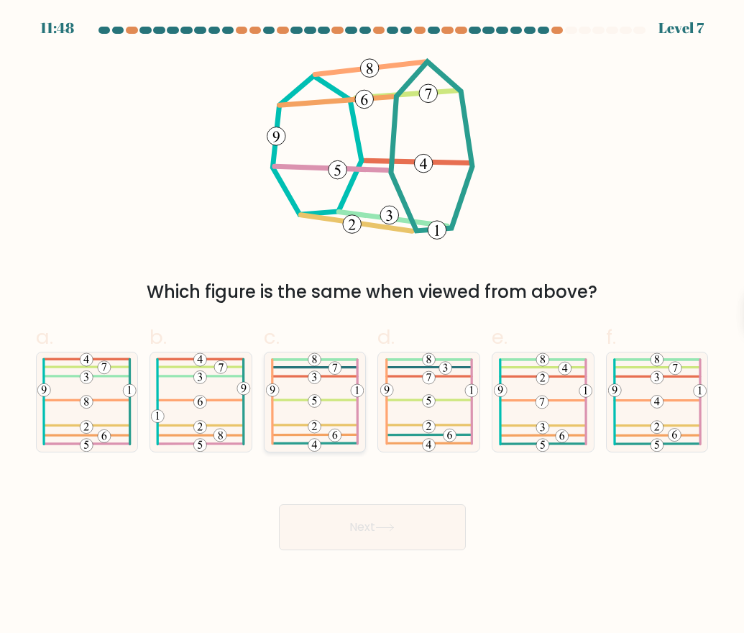
click at [312, 436] on icon at bounding box center [315, 401] width 98 height 99
click at [372, 326] on input "c." at bounding box center [372, 320] width 1 height 9
radio input "true"
click at [379, 520] on button "Next" at bounding box center [372, 527] width 187 height 46
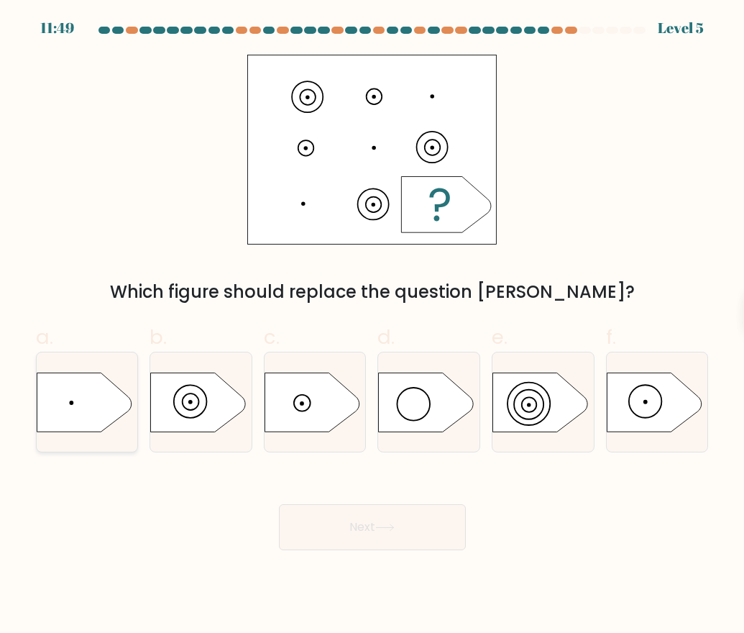
click at [83, 395] on icon at bounding box center [84, 401] width 95 height 59
click at [372, 326] on input "a." at bounding box center [372, 320] width 1 height 9
radio input "true"
click at [390, 541] on button "Next" at bounding box center [372, 527] width 187 height 46
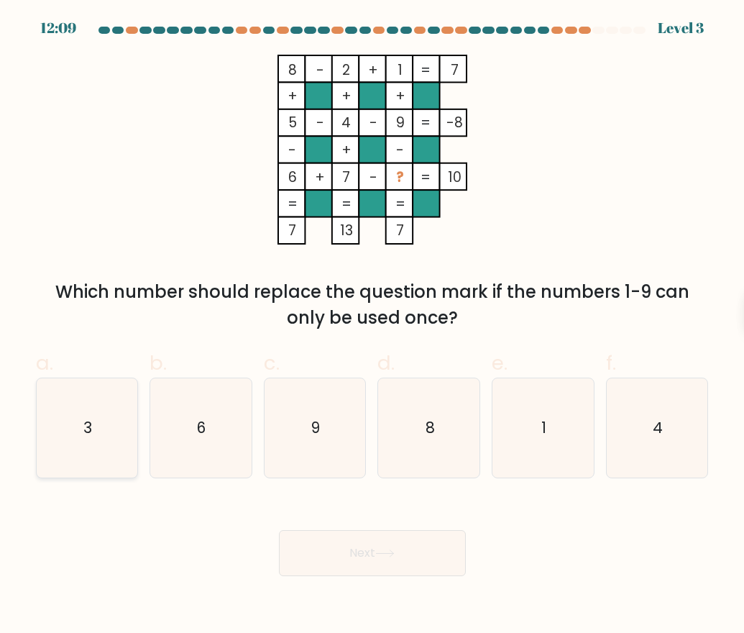
click at [86, 438] on text "3" at bounding box center [87, 427] width 9 height 21
click at [372, 326] on input "a. 3" at bounding box center [372, 320] width 1 height 9
radio input "true"
click at [408, 548] on button "Next" at bounding box center [372, 553] width 187 height 46
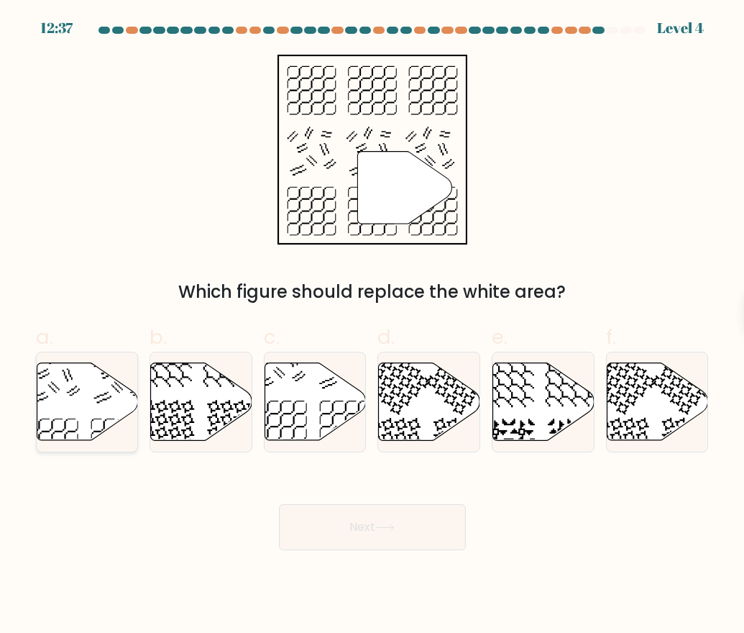
click at [106, 405] on icon at bounding box center [87, 402] width 101 height 78
click at [372, 326] on input "a." at bounding box center [372, 320] width 1 height 9
radio input "true"
drag, startPoint x: 336, startPoint y: 529, endPoint x: 372, endPoint y: 528, distance: 36.0
click at [336, 529] on button "Next" at bounding box center [372, 527] width 187 height 46
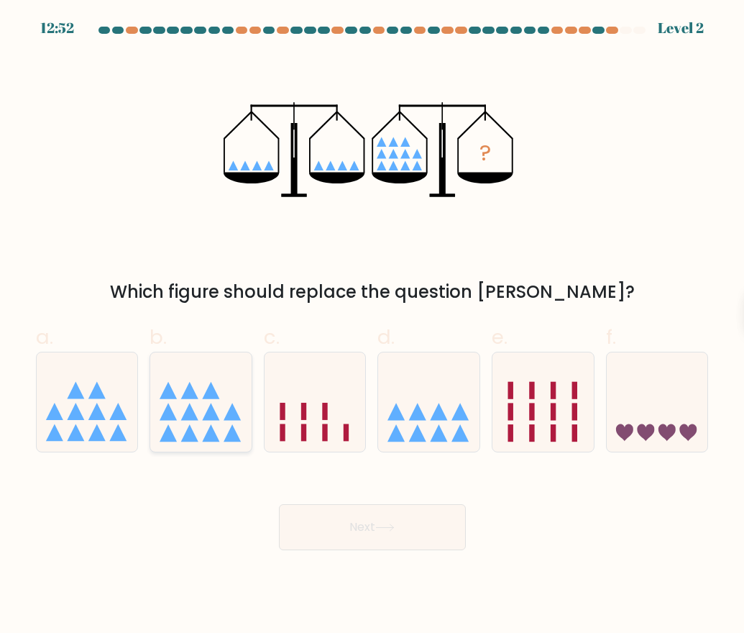
click at [171, 379] on icon at bounding box center [200, 402] width 101 height 84
click at [372, 326] on input "b." at bounding box center [372, 320] width 1 height 9
radio input "true"
click at [356, 531] on button "Next" at bounding box center [372, 527] width 187 height 46
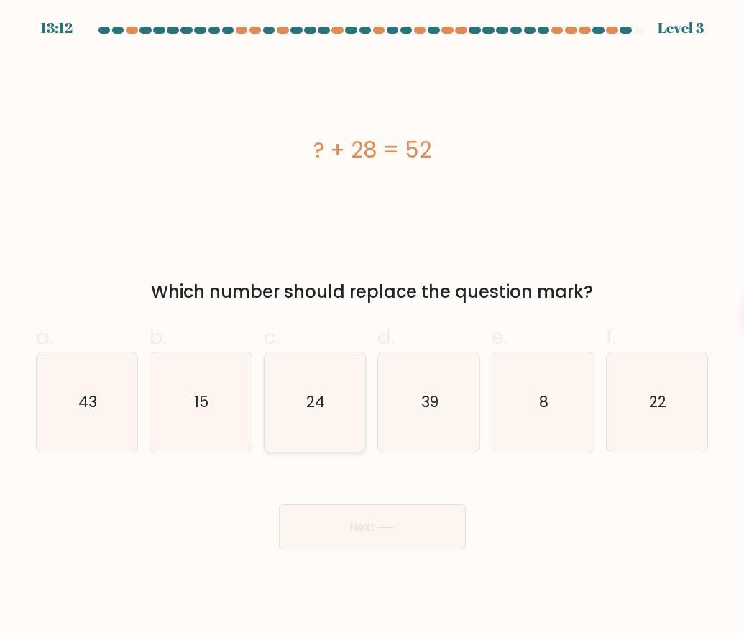
click at [318, 413] on icon "24" at bounding box center [314, 401] width 99 height 99
click at [372, 326] on input "c. 24" at bounding box center [372, 320] width 1 height 9
radio input "true"
click at [404, 528] on button "Next" at bounding box center [372, 527] width 187 height 46
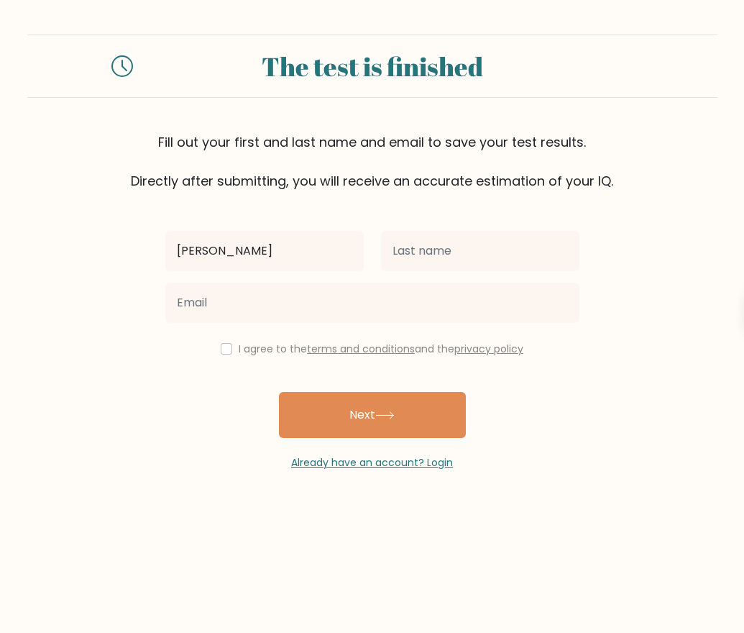
type input "[PERSON_NAME]"
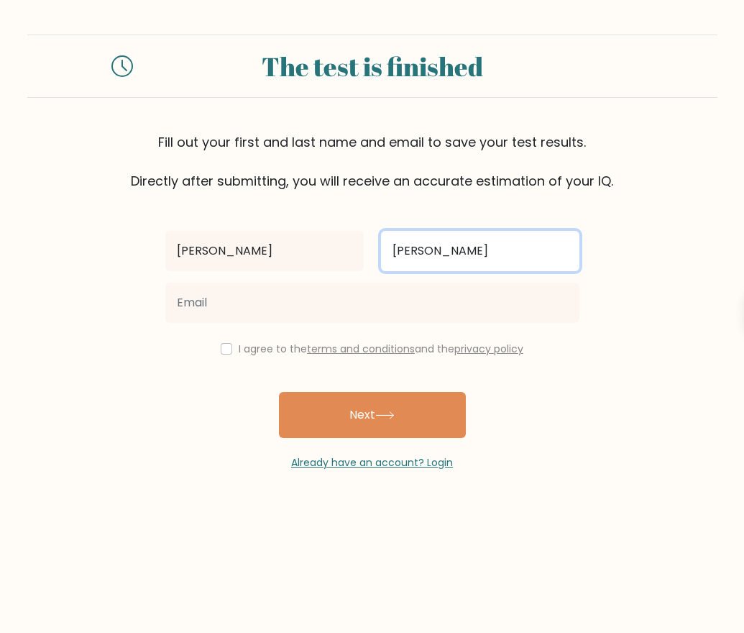
type input "[PERSON_NAME]"
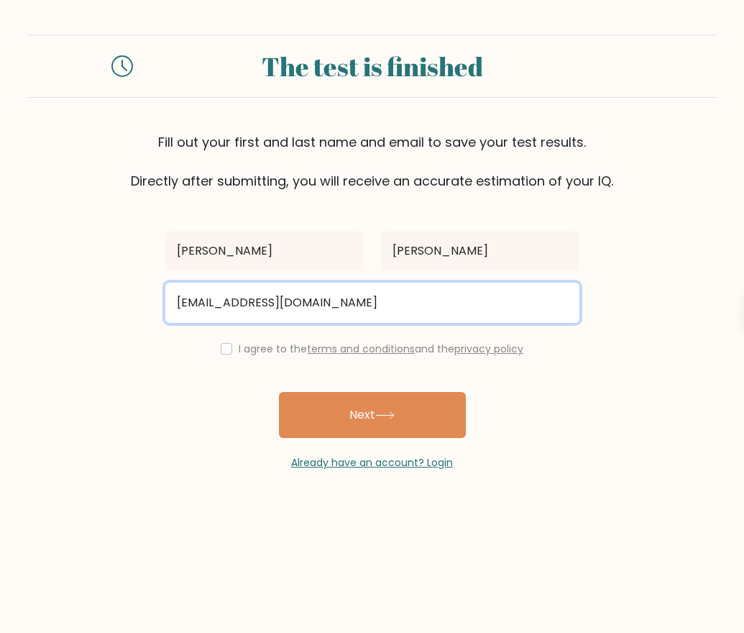
type input "[EMAIL_ADDRESS][DOMAIN_NAME]"
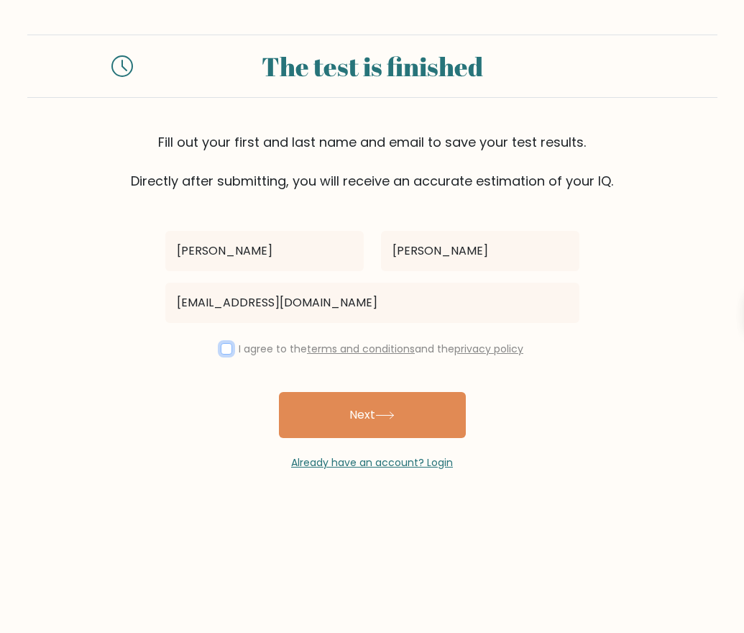
click at [221, 347] on input "checkbox" at bounding box center [227, 349] width 12 height 12
checkbox input "true"
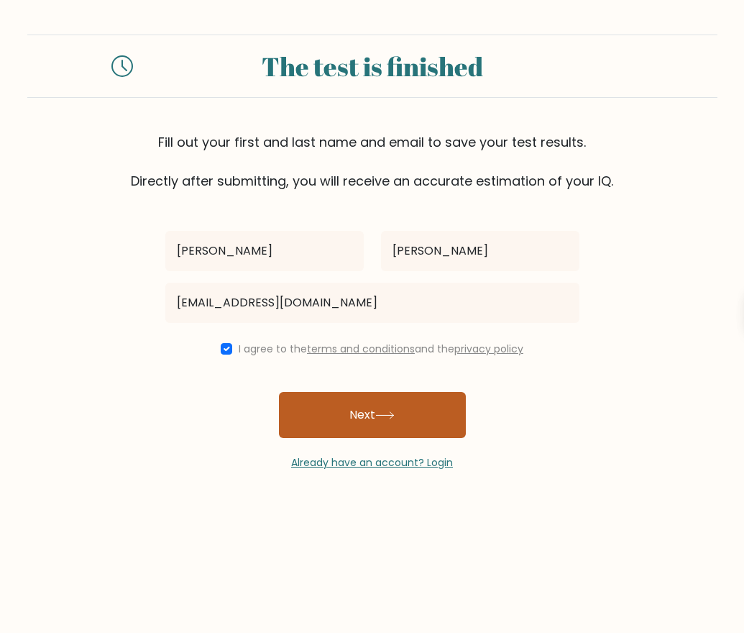
click at [348, 398] on button "Next" at bounding box center [372, 415] width 187 height 46
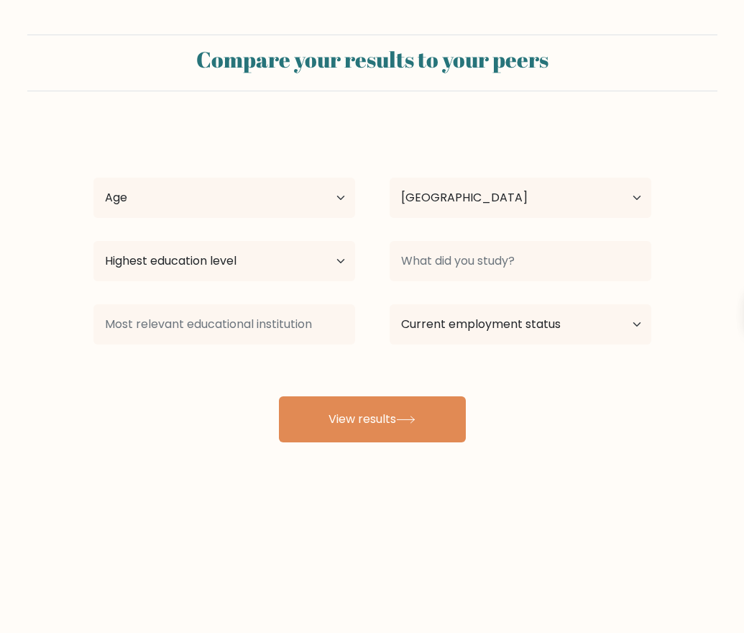
select select "PH"
click at [275, 188] on select "Age Under 18 years old 18-24 years old 25-34 years old 35-44 years old 45-54 ye…" at bounding box center [224, 198] width 262 height 40
select select "18_24"
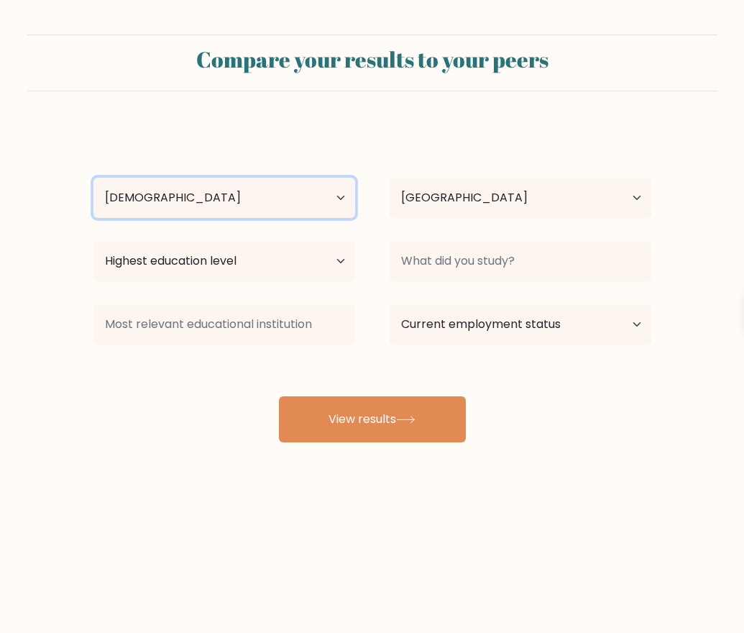
click at [93, 178] on select "Age Under 18 years old 18-24 years old 25-34 years old 35-44 years old 45-54 ye…" at bounding box center [224, 198] width 262 height 40
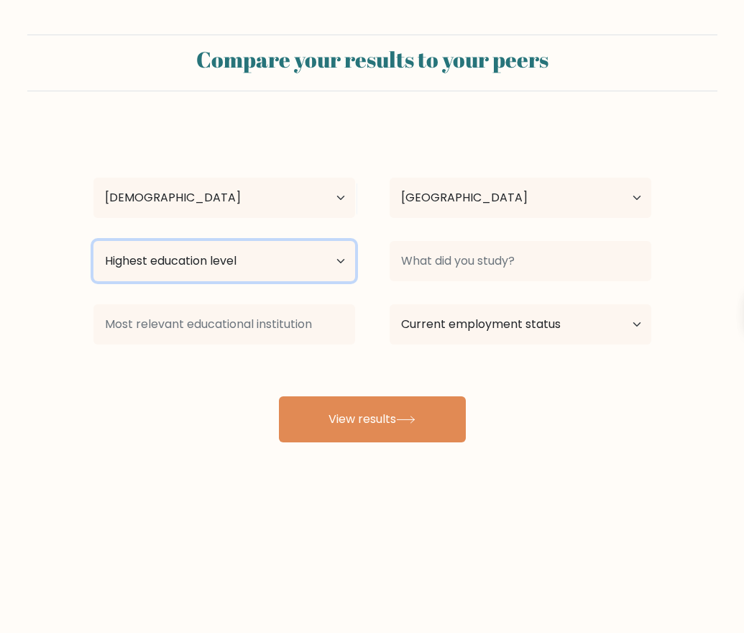
click at [187, 265] on select "Highest education level No schooling Primary Lower Secondary Upper Secondary Oc…" at bounding box center [224, 261] width 262 height 40
select select "bachelors_degree"
click at [93, 241] on select "Highest education level No schooling Primary Lower Secondary Upper Secondary Oc…" at bounding box center [224, 261] width 262 height 40
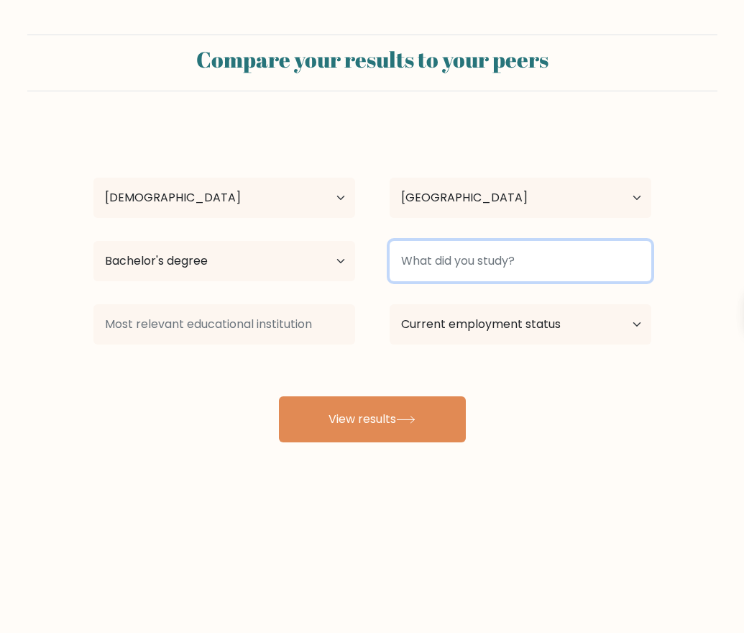
click at [431, 260] on input at bounding box center [521, 261] width 262 height 40
type input "BSIT"
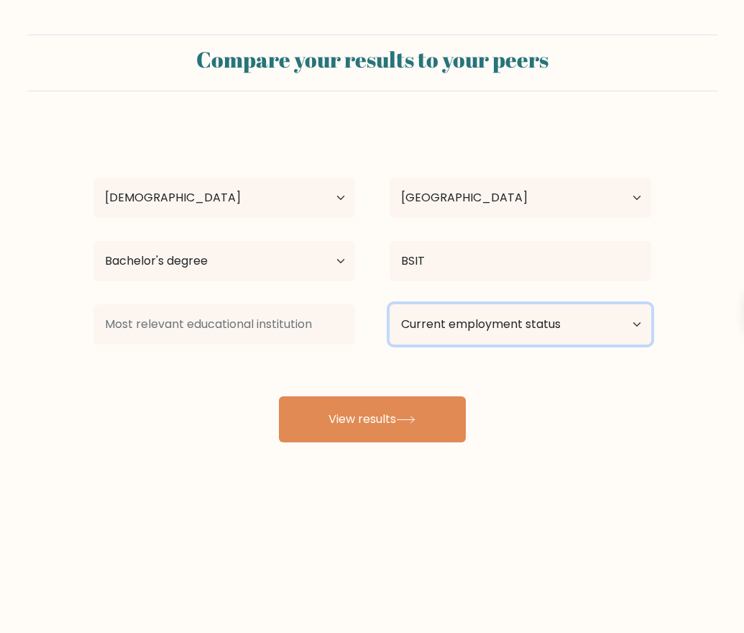
click at [488, 334] on select "Current employment status Employed Student Retired Other / prefer not to answer" at bounding box center [521, 324] width 262 height 40
select select "other"
click at [390, 304] on select "Current employment status Employed Student Retired Other / prefer not to answer" at bounding box center [521, 324] width 262 height 40
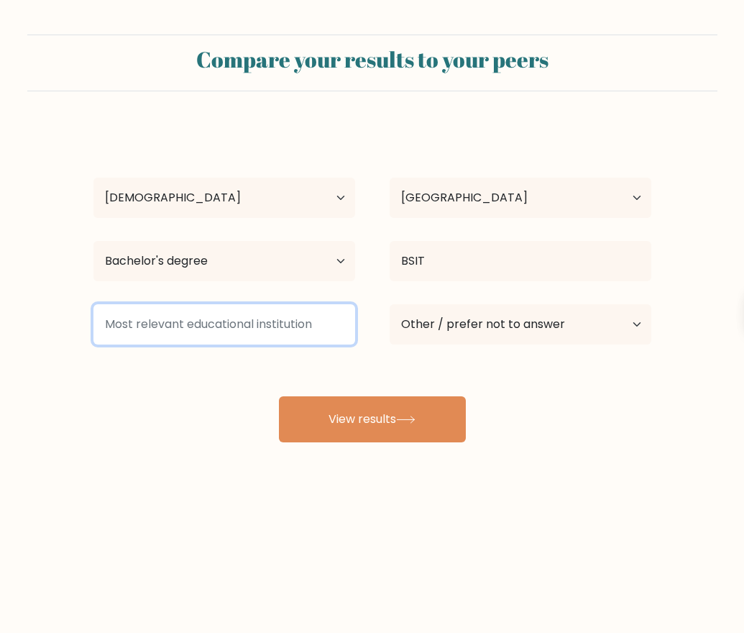
click at [234, 331] on input at bounding box center [224, 324] width 262 height 40
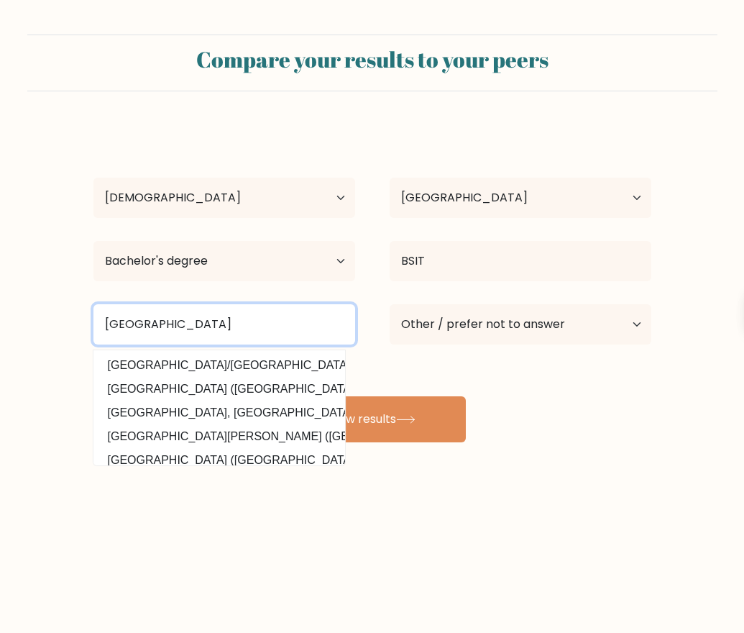
click at [180, 328] on input "Saint Cecilias College" at bounding box center [224, 324] width 262 height 40
click at [178, 328] on input "Saint Cecilias College" at bounding box center [224, 324] width 262 height 40
click at [234, 329] on input "Saint Cecilia's College" at bounding box center [224, 324] width 262 height 40
type input "Saint Cecilia's College Inc."
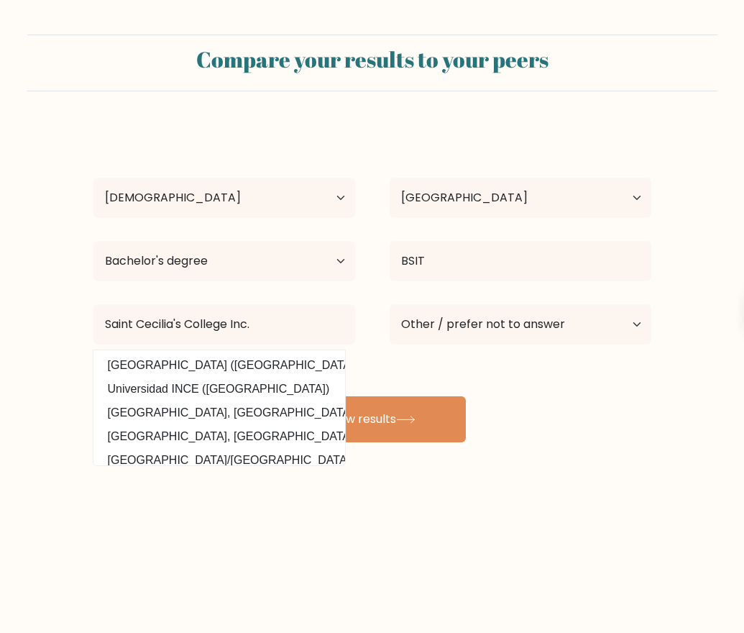
click at [433, 367] on div "Hariell Salmeron Age Under 18 years old 18-24 years old 25-34 years old 35-44 y…" at bounding box center [372, 284] width 575 height 316
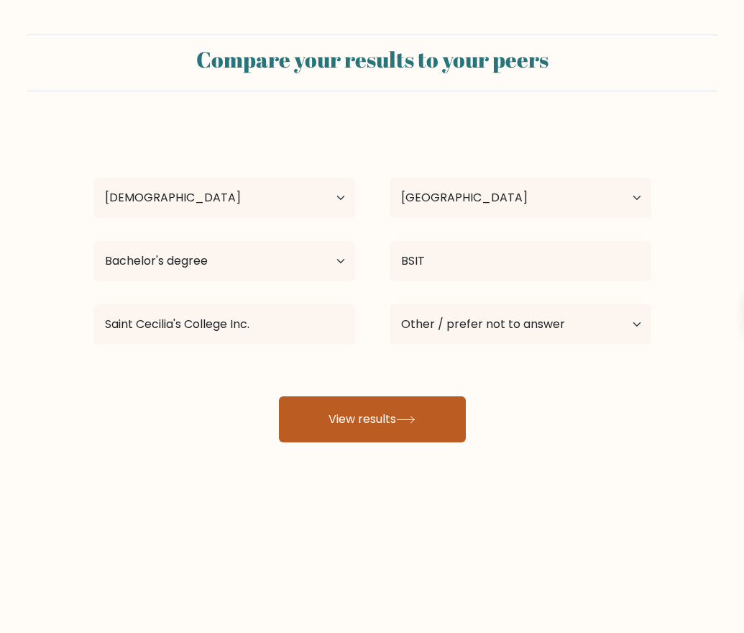
click at [384, 405] on button "View results" at bounding box center [372, 419] width 187 height 46
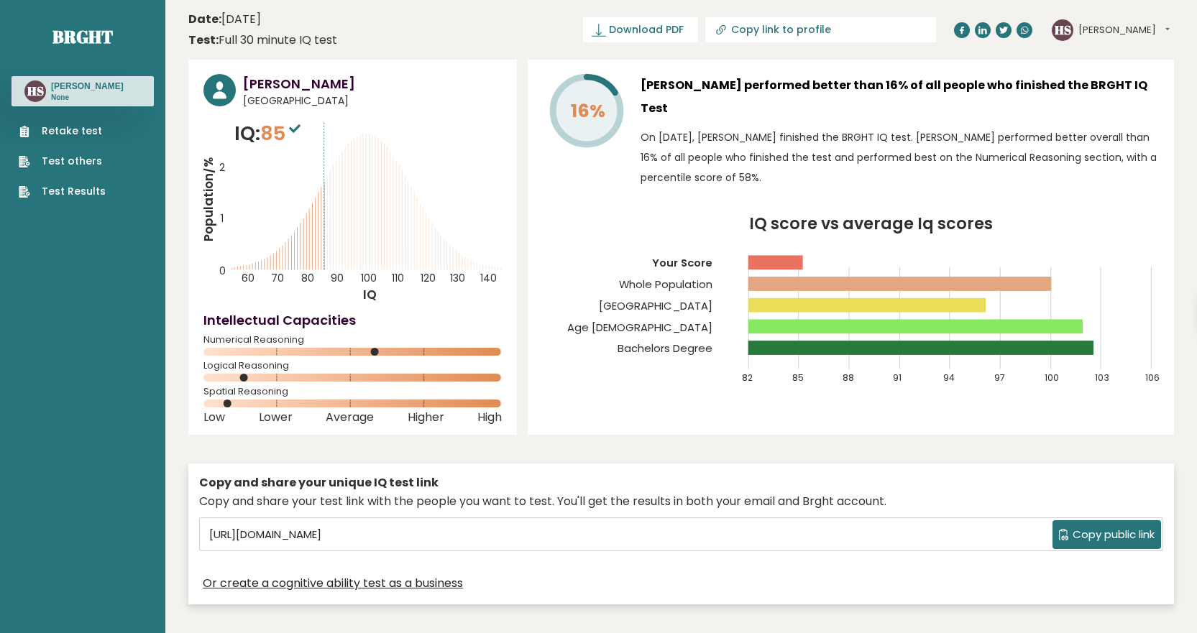
click at [733, 532] on span "Copy public link" at bounding box center [1114, 535] width 82 height 17
